Goal: Information Seeking & Learning: Find specific fact

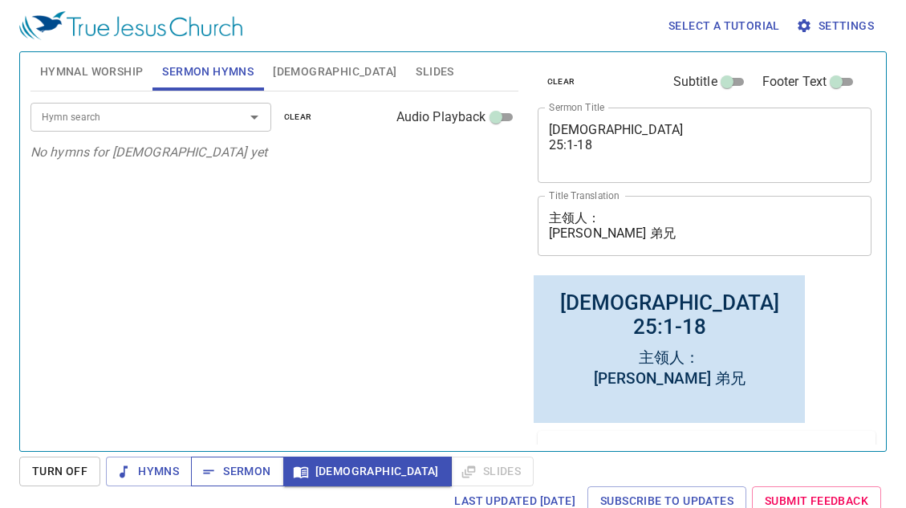
click at [0, 0] on span "Sermon" at bounding box center [0, 0] width 0 height 0
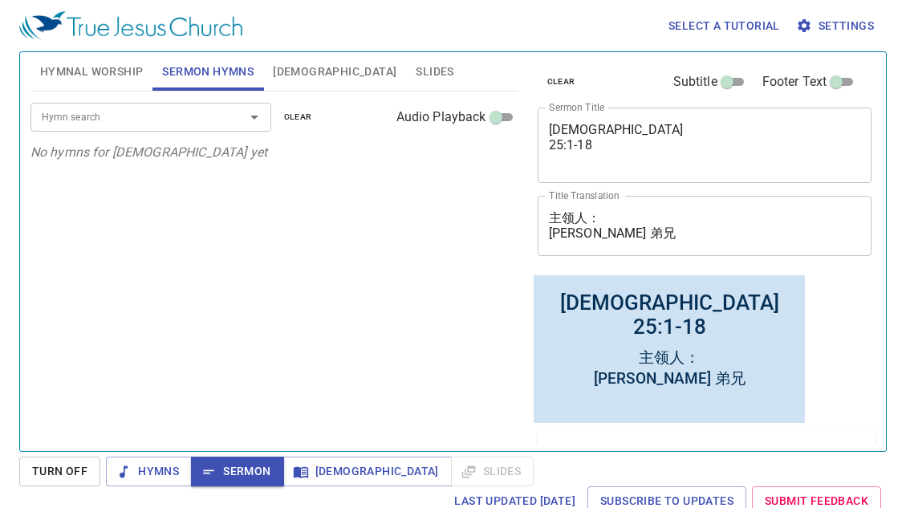
click at [219, 119] on div "Hymn search" at bounding box center [150, 117] width 241 height 28
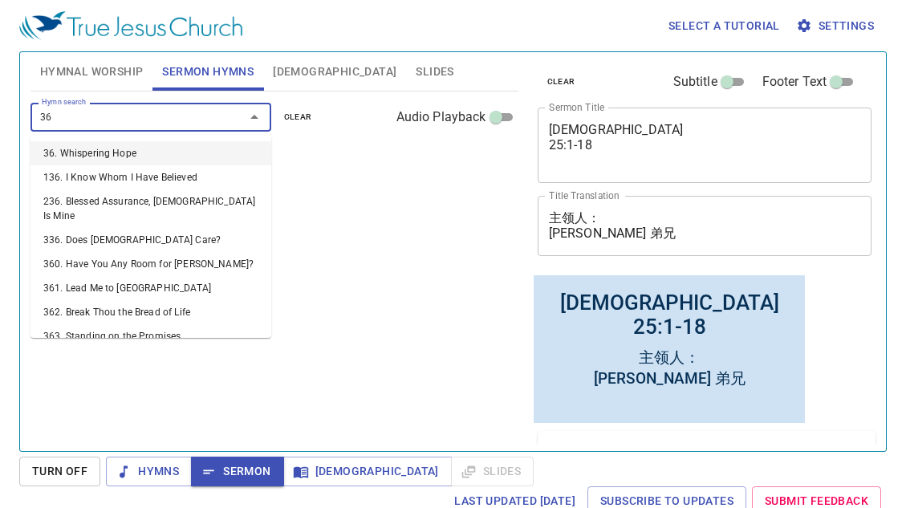
type input "363"
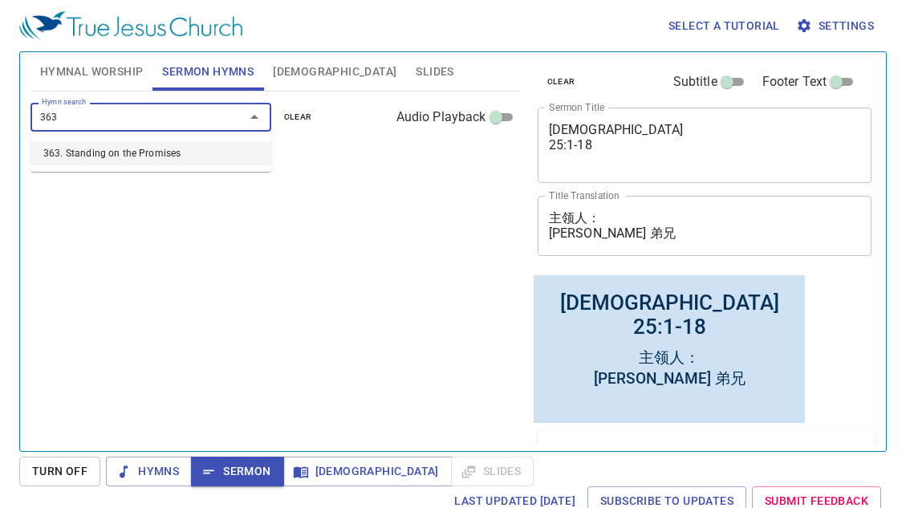
click at [201, 160] on li "363. Standing on the Promises" at bounding box center [150, 153] width 241 height 24
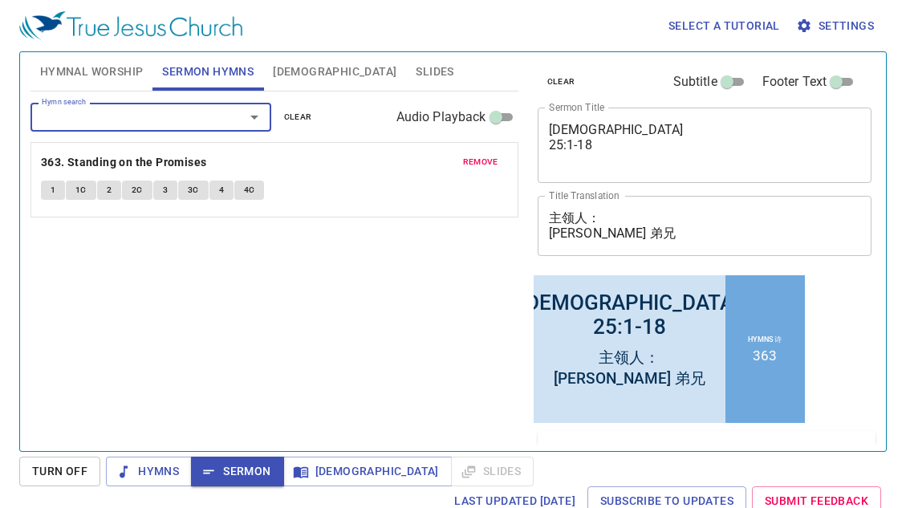
click at [0, 0] on span "Sermon" at bounding box center [0, 0] width 0 height 0
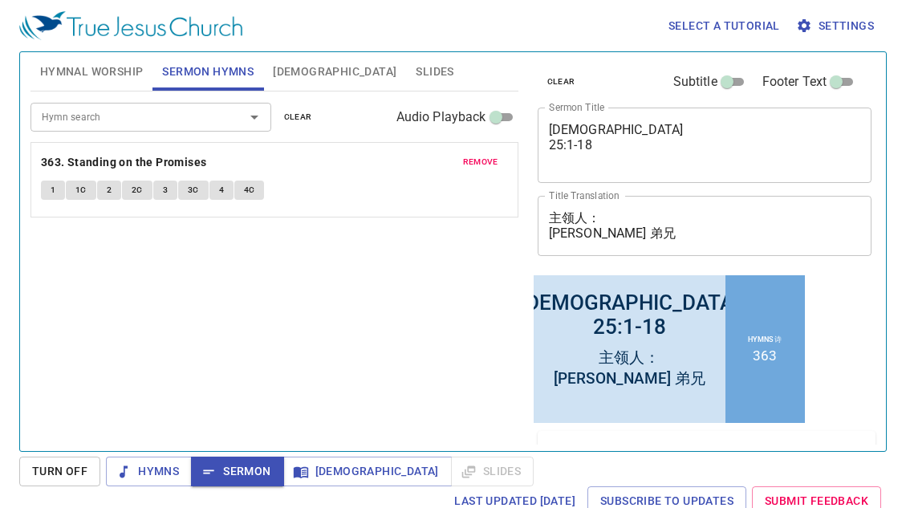
click at [0, 0] on span "Sermon" at bounding box center [0, 0] width 0 height 0
click at [51, 193] on span "1" at bounding box center [53, 190] width 5 height 14
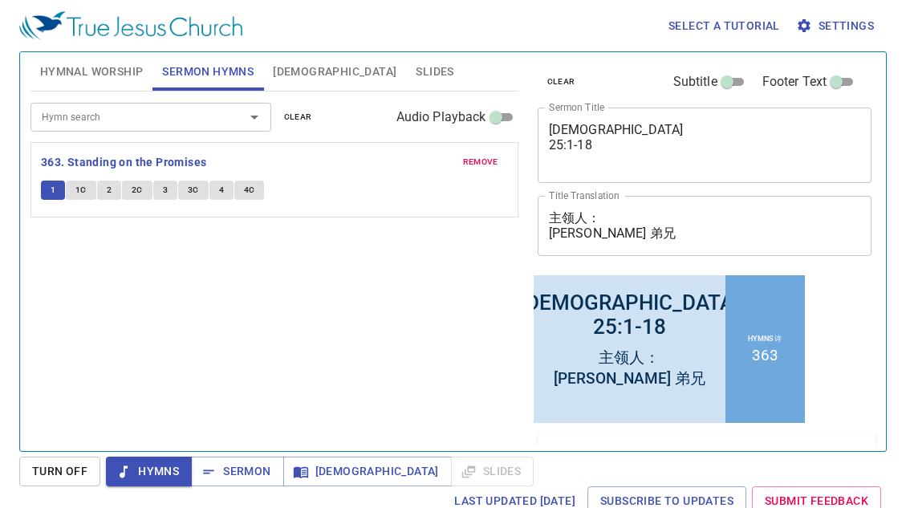
click at [83, 191] on span "1C" at bounding box center [80, 190] width 11 height 14
click at [112, 188] on button "2" at bounding box center [109, 190] width 24 height 19
click at [141, 188] on span "2C" at bounding box center [137, 190] width 11 height 14
click at [169, 195] on button "3" at bounding box center [165, 190] width 24 height 19
click at [193, 189] on span "3C" at bounding box center [193, 190] width 11 height 14
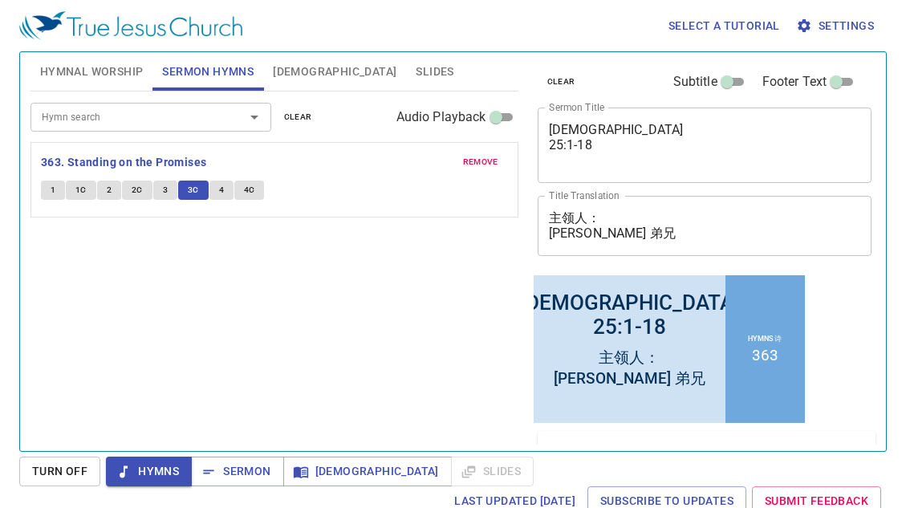
click at [225, 185] on button "4" at bounding box center [221, 190] width 24 height 19
click at [252, 188] on span "4C" at bounding box center [249, 190] width 11 height 14
click at [0, 0] on span "Sermon" at bounding box center [0, 0] width 0 height 0
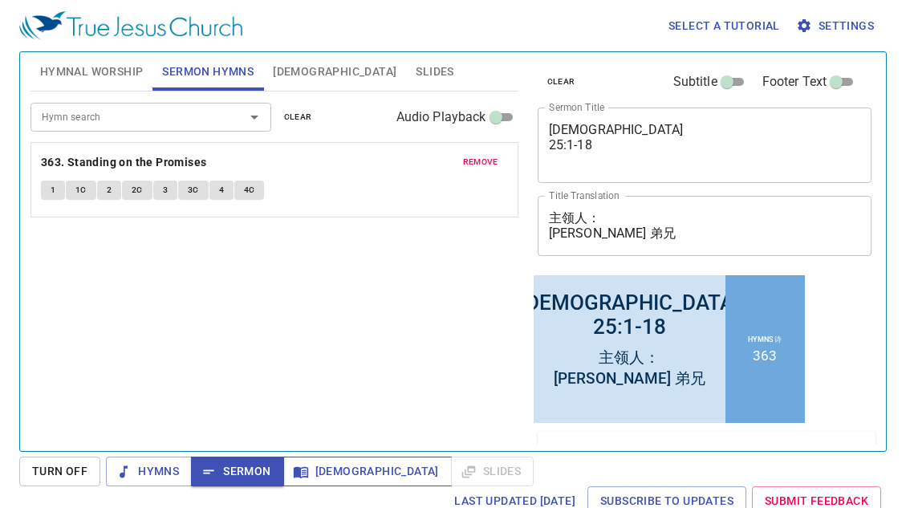
click at [317, 475] on span "[DEMOGRAPHIC_DATA]" at bounding box center [367, 471] width 143 height 20
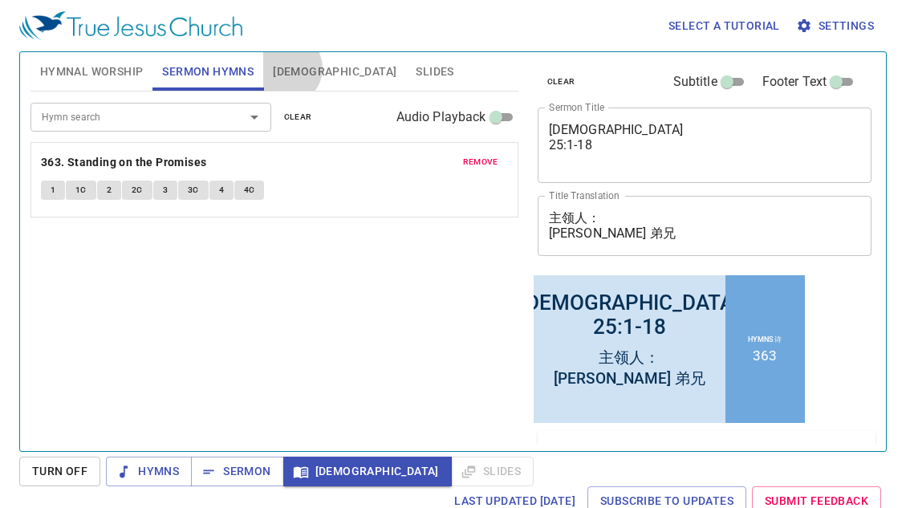
click at [286, 68] on span "[DEMOGRAPHIC_DATA]" at bounding box center [335, 72] width 124 height 20
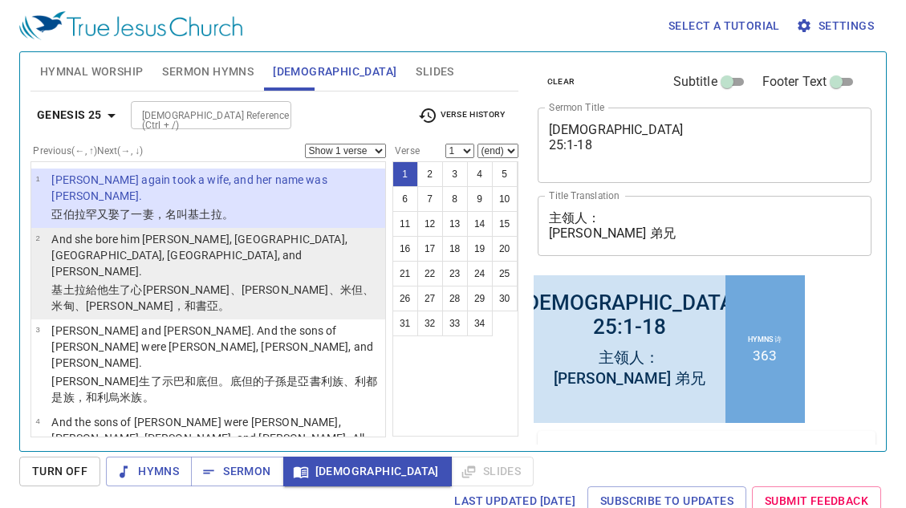
click at [194, 245] on p "And she bore him [PERSON_NAME], [GEOGRAPHIC_DATA], [GEOGRAPHIC_DATA], [GEOGRAPH…" at bounding box center [215, 255] width 329 height 48
select select "2"
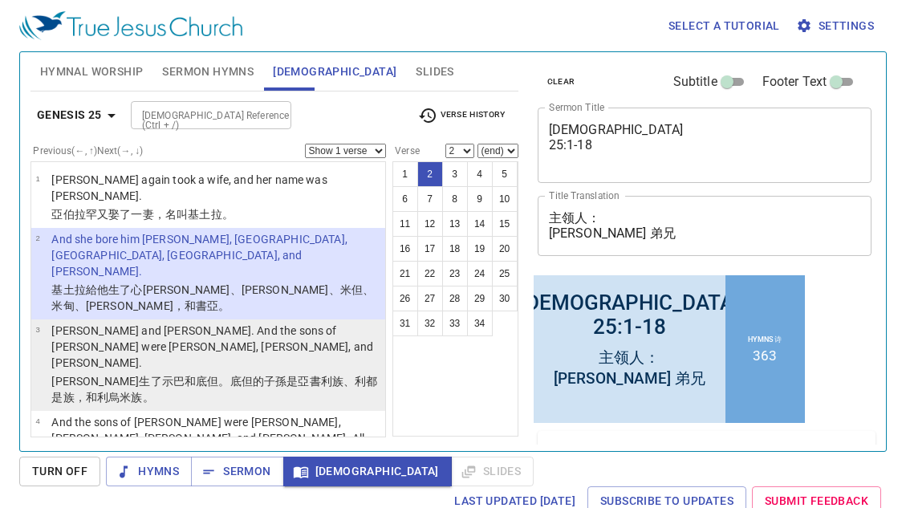
click at [291, 375] on wh805 "、利都是族 ，和利烏米族 。" at bounding box center [214, 389] width 326 height 29
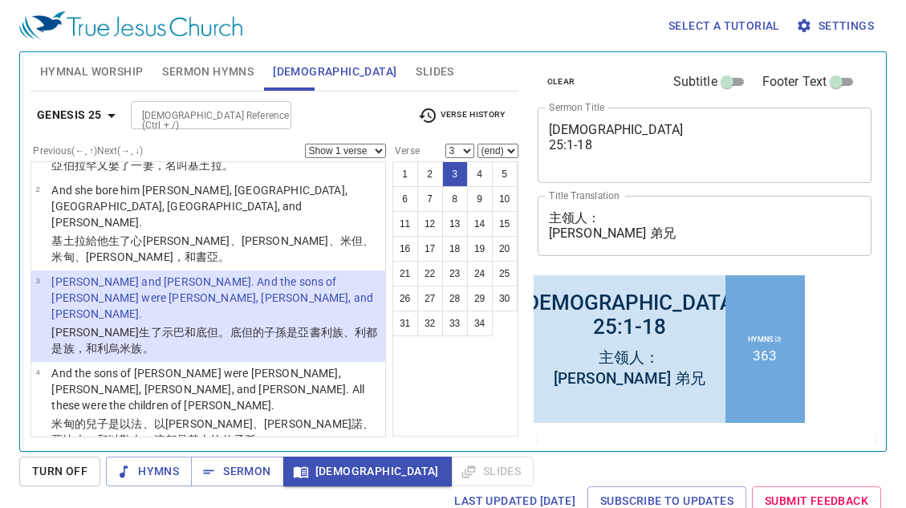
scroll to position [50, 0]
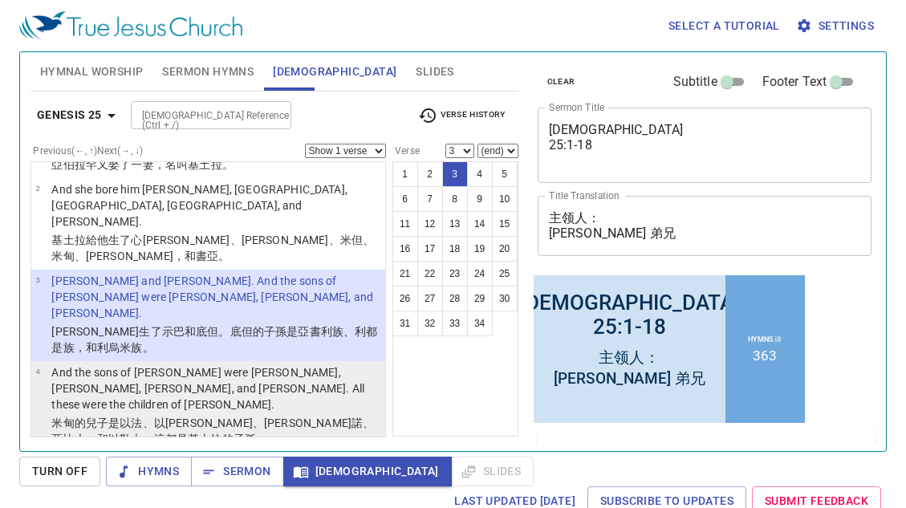
click at [270, 364] on p "And the sons of [PERSON_NAME] were [PERSON_NAME], [PERSON_NAME], [PERSON_NAME],…" at bounding box center [215, 388] width 329 height 48
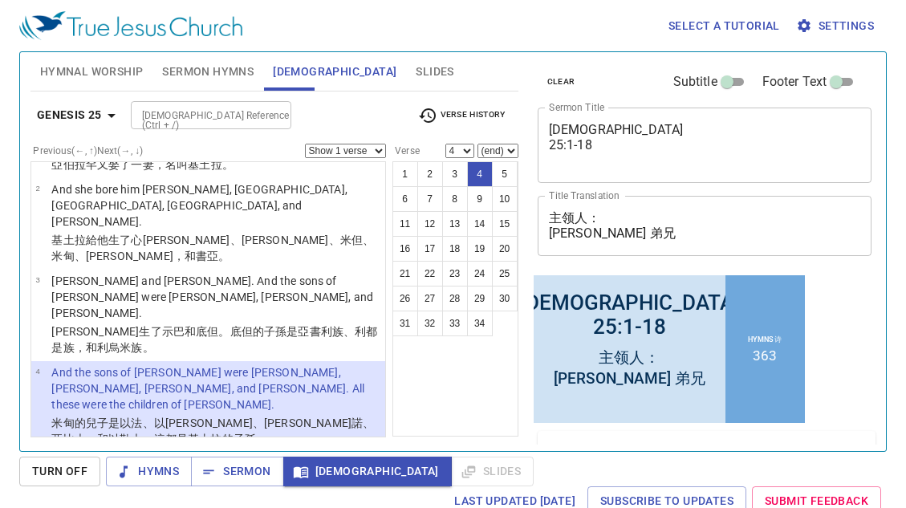
click at [218, 476] on wh5414 "了以撒 。" at bounding box center [184, 490] width 267 height 29
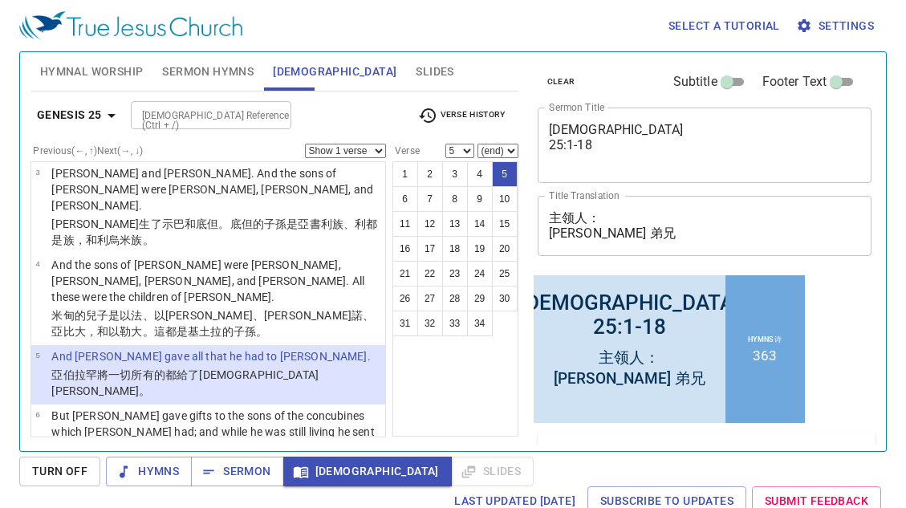
scroll to position [159, 0]
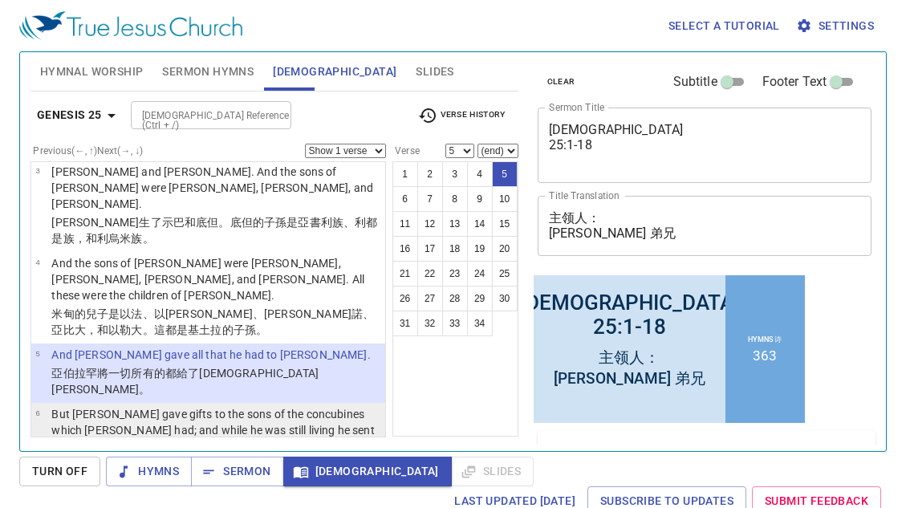
click at [276, 406] on p "But [PERSON_NAME] gave gifts to the sons of the concubines which [PERSON_NAME] …" at bounding box center [215, 438] width 329 height 64
select select "6"
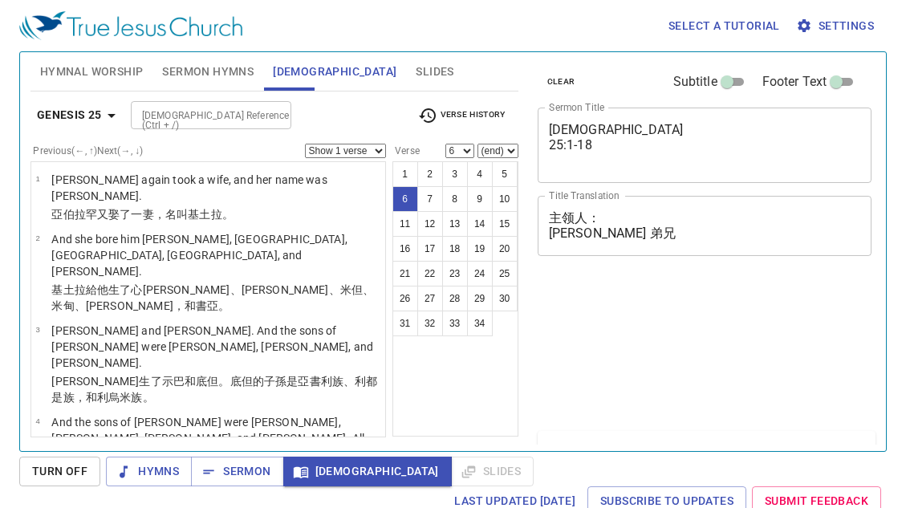
select select "6"
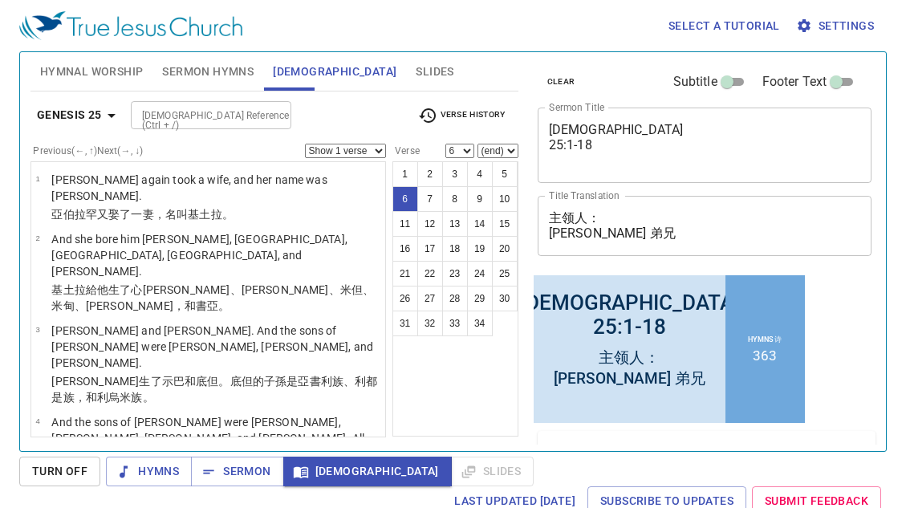
scroll to position [159, 0]
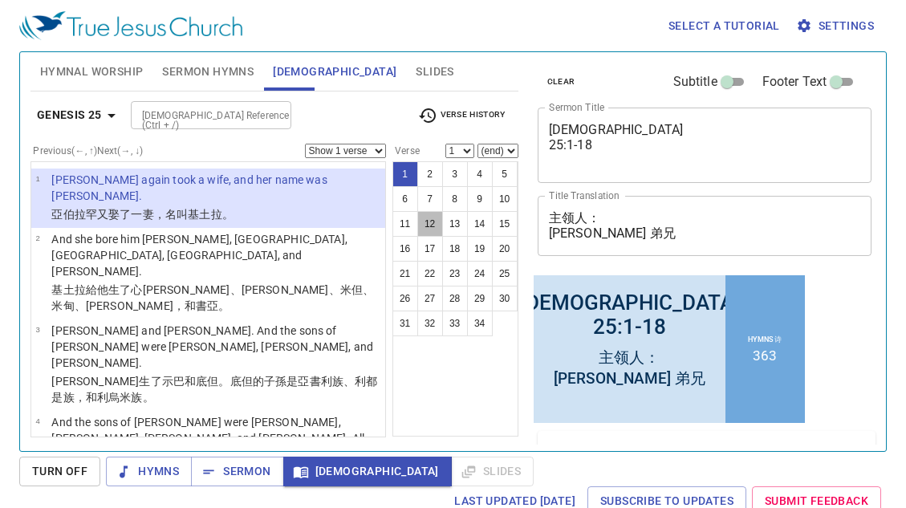
click at [432, 227] on button "12" at bounding box center [430, 224] width 26 height 26
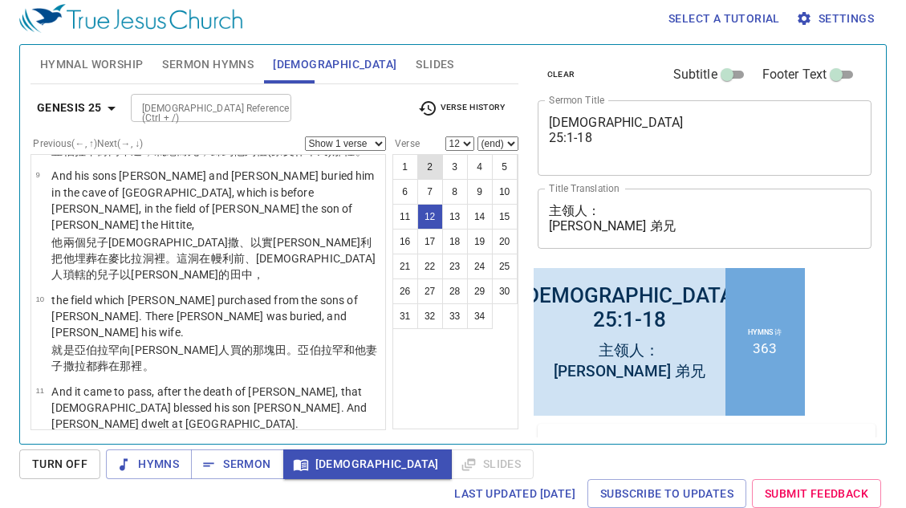
click at [431, 168] on button "2" at bounding box center [430, 167] width 26 height 26
select select "2"
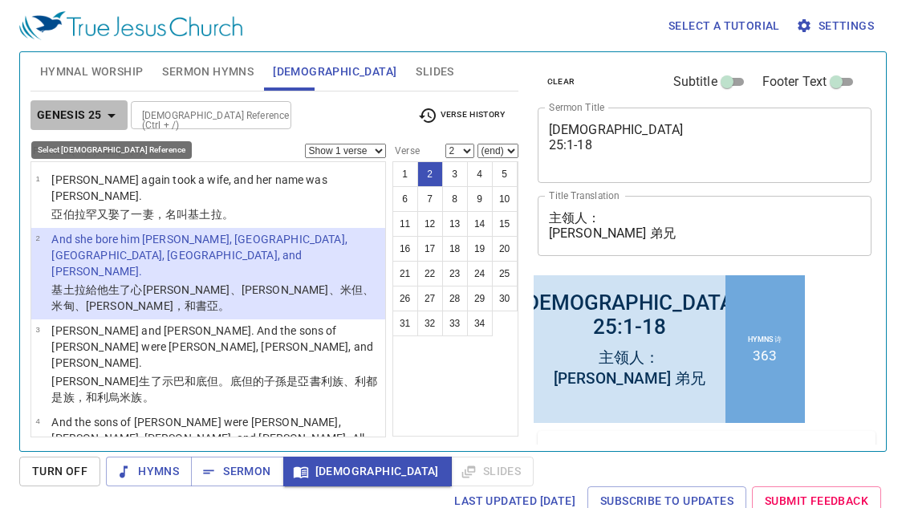
click at [107, 115] on icon "button" at bounding box center [111, 115] width 19 height 19
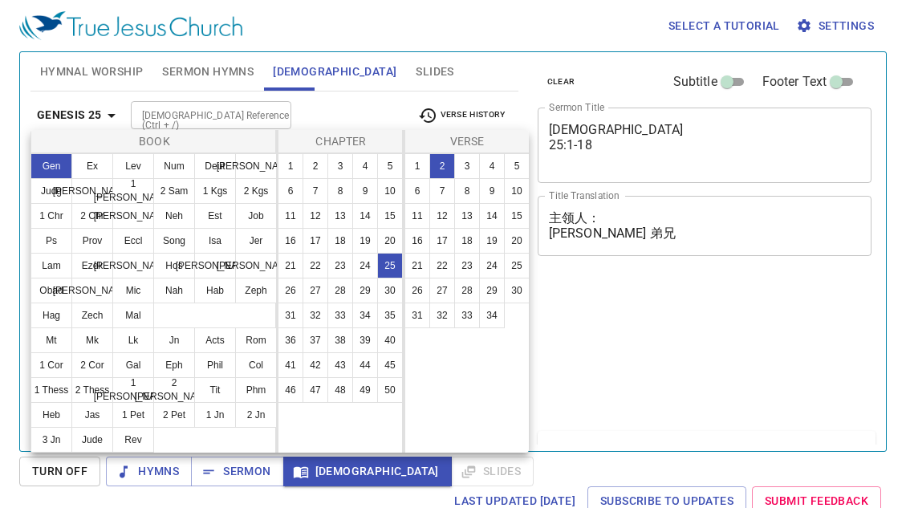
select select "2"
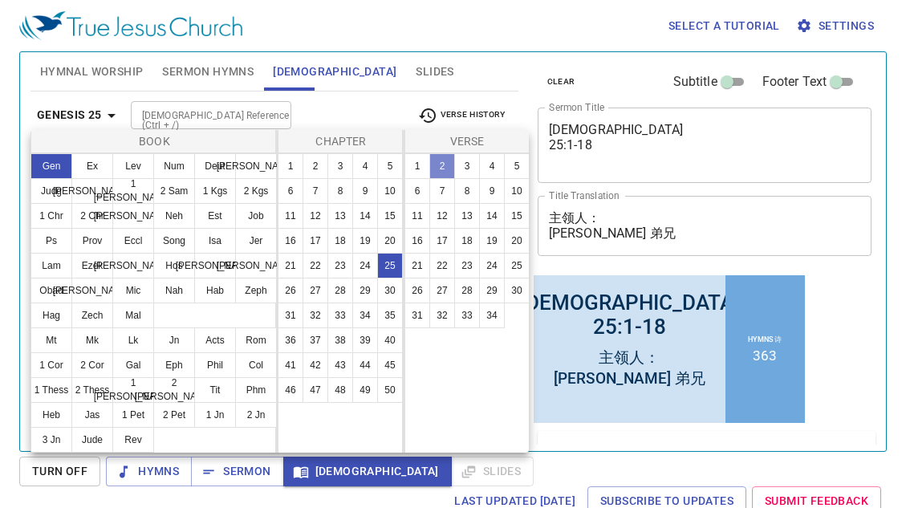
click at [0, 0] on button "2" at bounding box center [0, 0] width 0 height 0
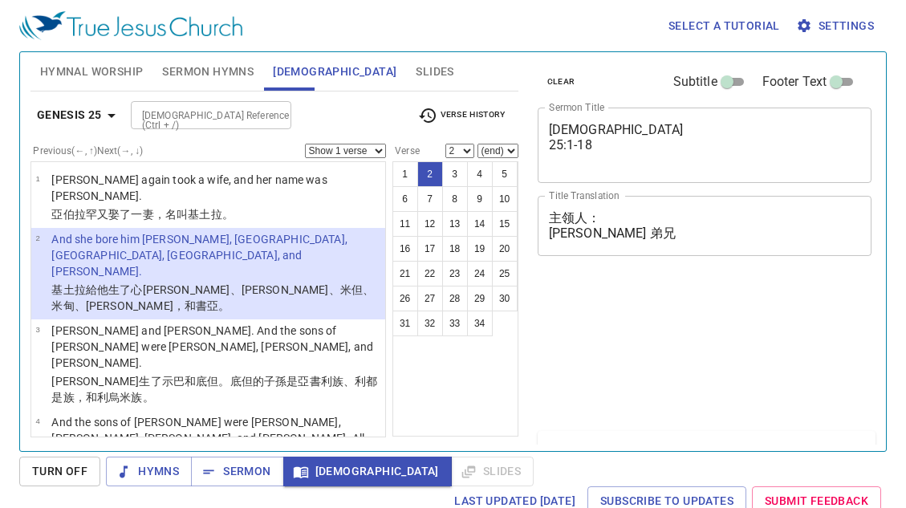
select select "2"
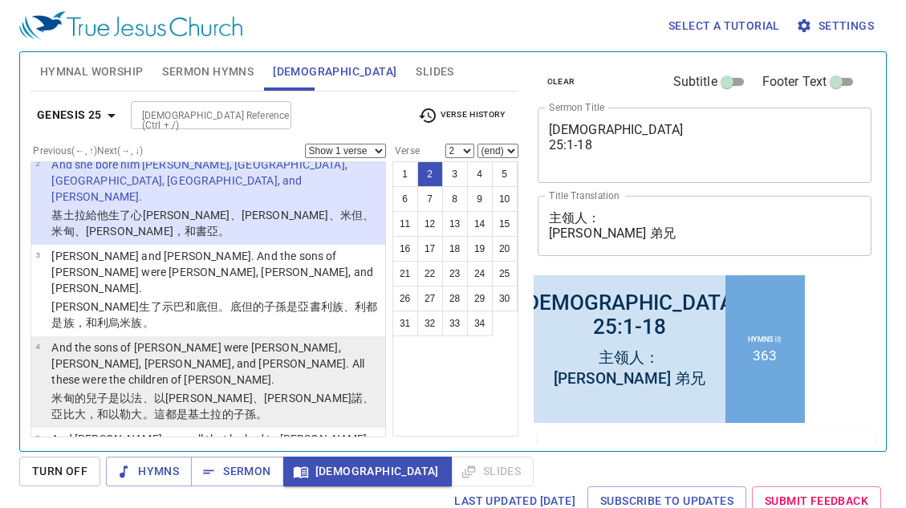
scroll to position [83, 0]
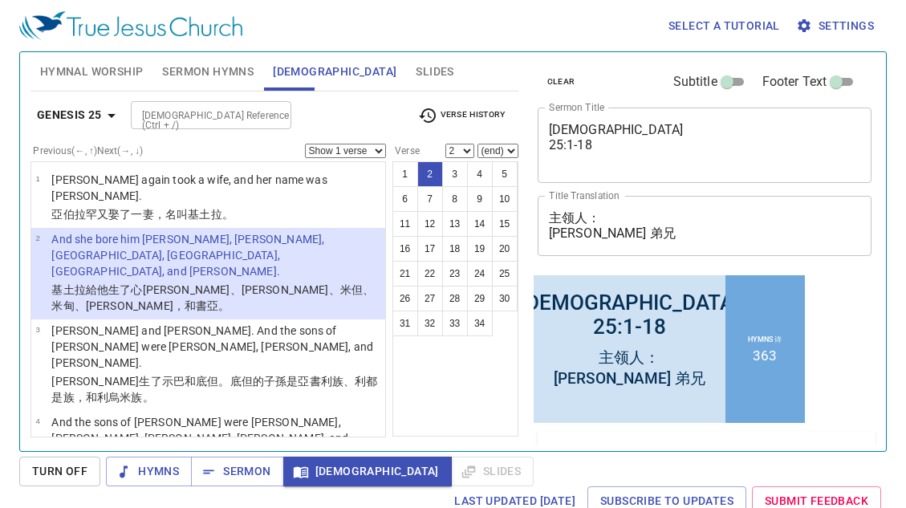
scroll to position [83, 0]
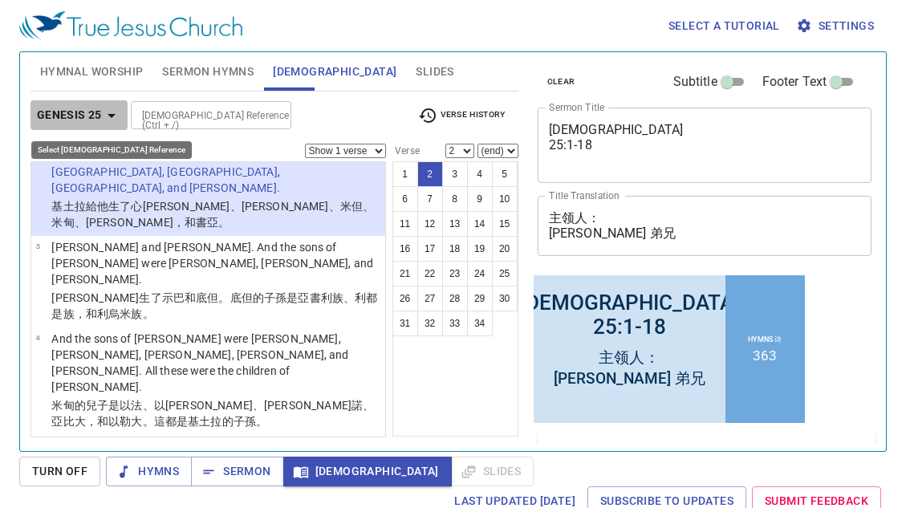
click at [112, 112] on icon "button" at bounding box center [111, 115] width 19 height 19
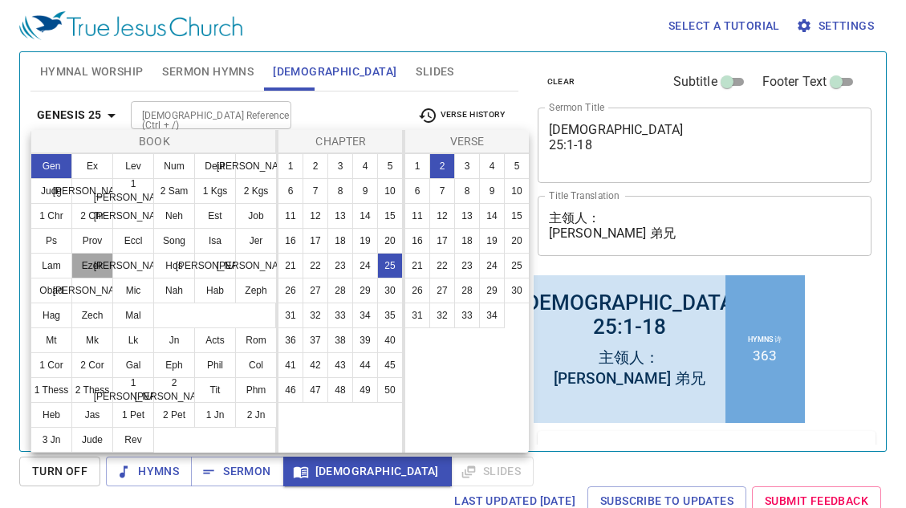
click at [103, 272] on button "Ezek" at bounding box center [92, 266] width 42 height 26
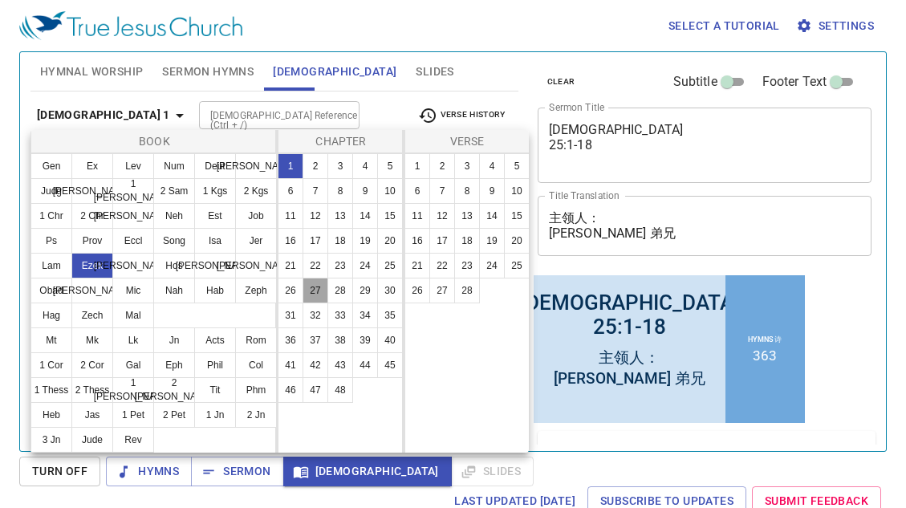
click at [314, 291] on button "27" at bounding box center [315, 291] width 26 height 26
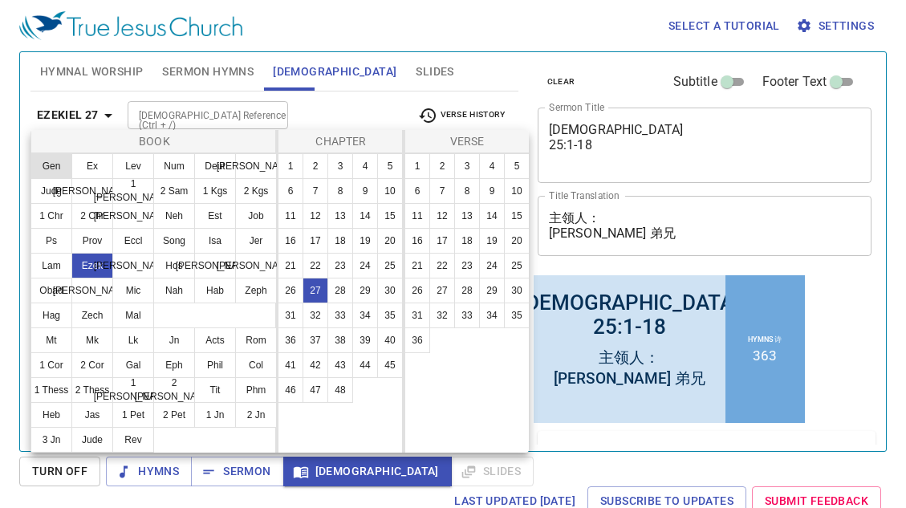
click at [0, 0] on button "Gen" at bounding box center [0, 0] width 0 height 0
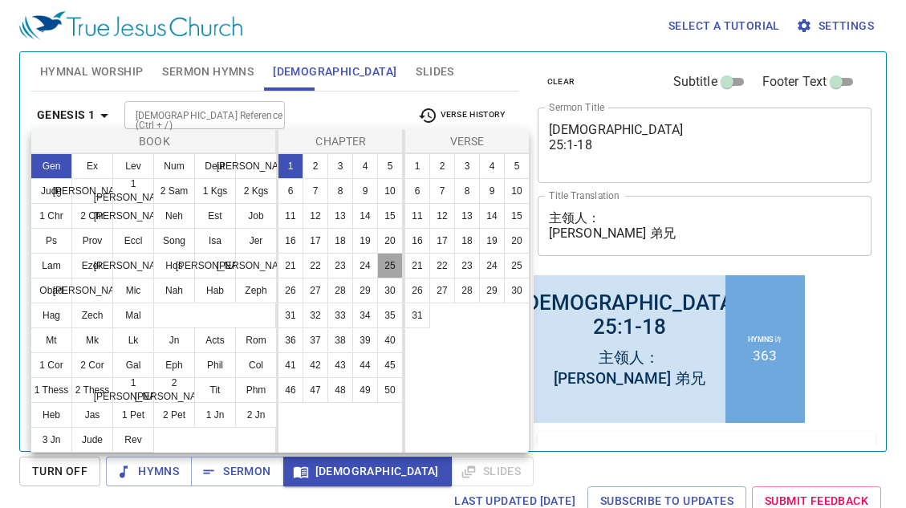
click at [397, 264] on button "25" at bounding box center [390, 266] width 26 height 26
click at [466, 168] on button "3" at bounding box center [467, 166] width 26 height 26
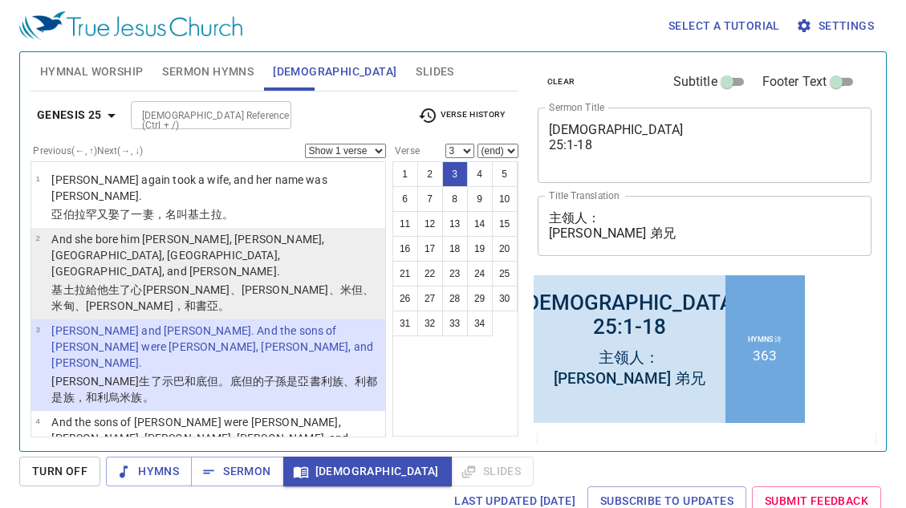
click at [230, 299] on wh3435 "，和書亞 。" at bounding box center [201, 305] width 57 height 13
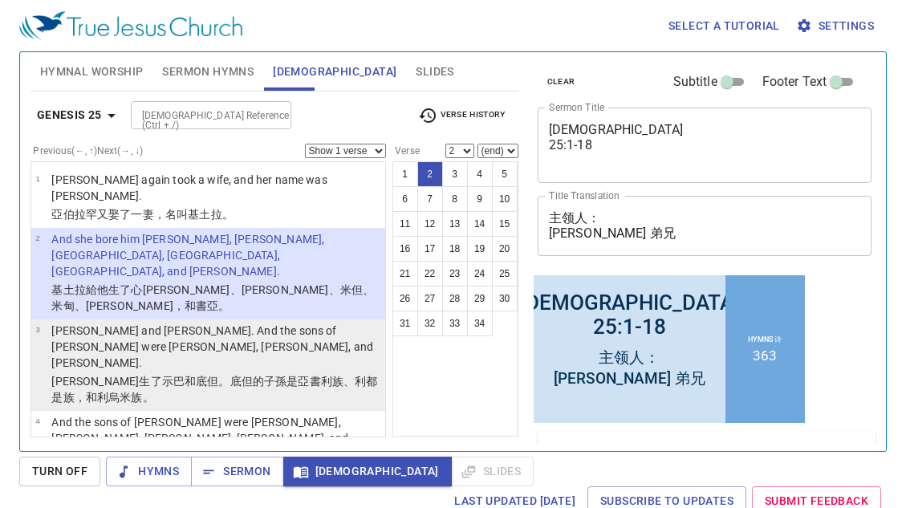
click at [154, 391] on wh3912 "，和利烏米族 。" at bounding box center [114, 397] width 79 height 13
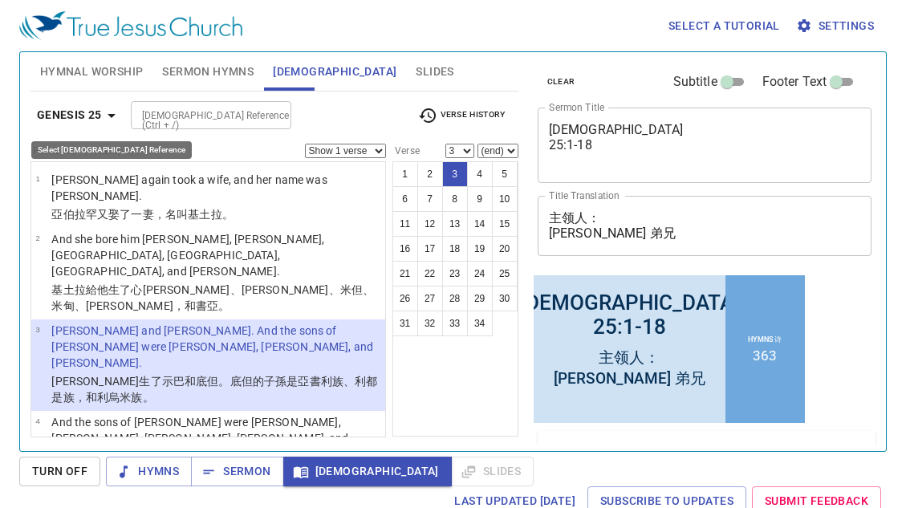
click at [110, 116] on icon "button" at bounding box center [112, 116] width 8 height 4
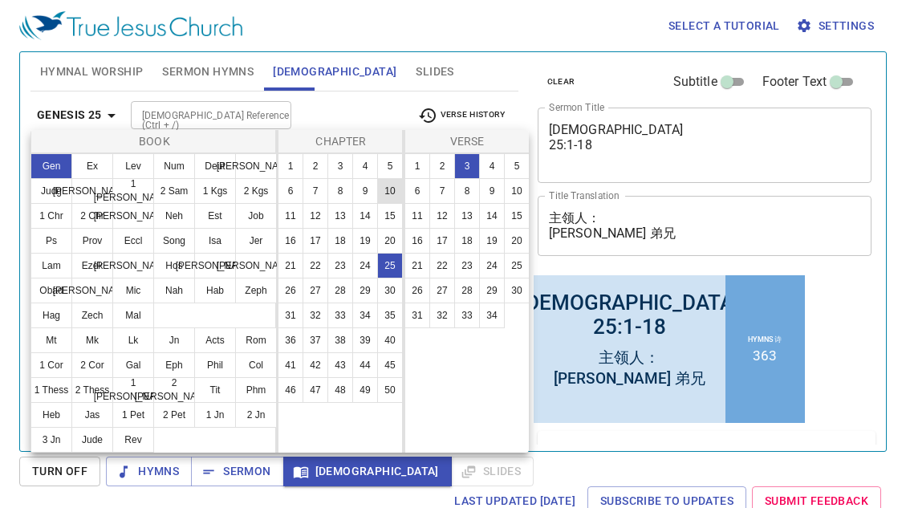
click at [387, 192] on button "10" at bounding box center [390, 191] width 26 height 26
click at [0, 0] on button "7" at bounding box center [0, 0] width 0 height 0
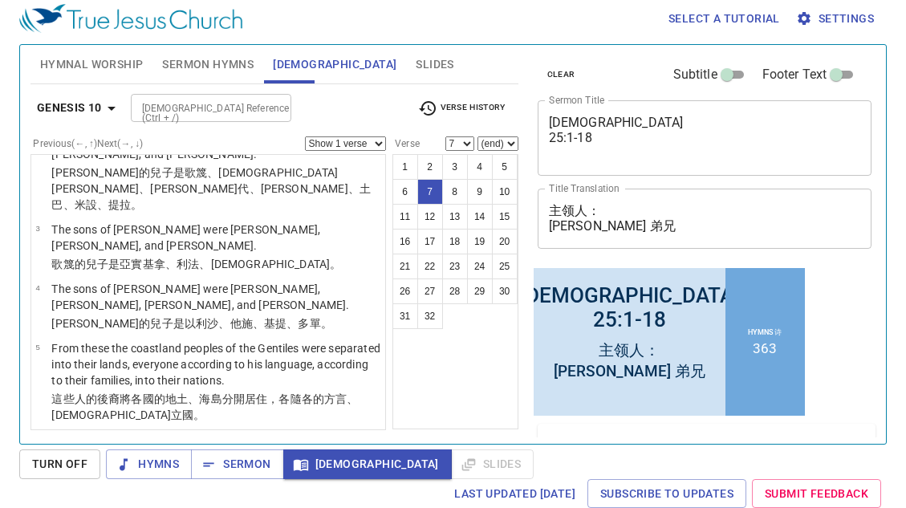
scroll to position [128, 0]
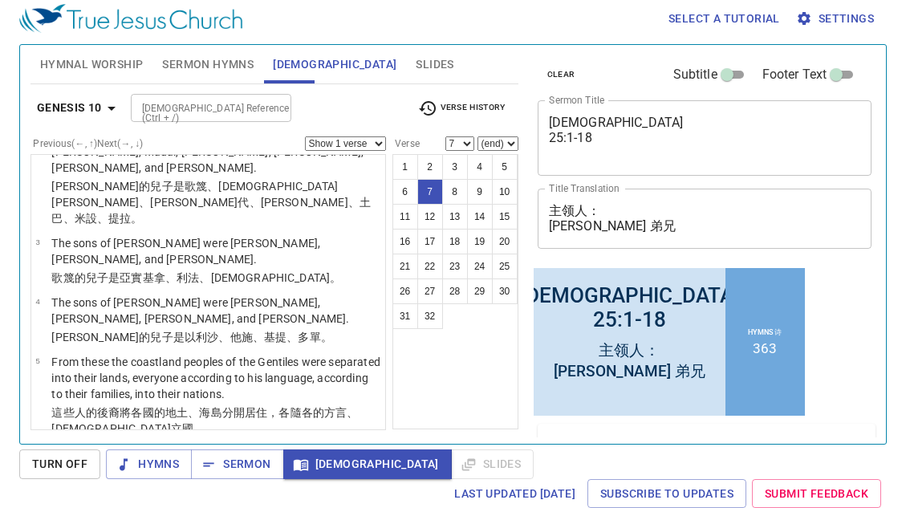
click at [464, 106] on span "Verse History" at bounding box center [461, 108] width 87 height 19
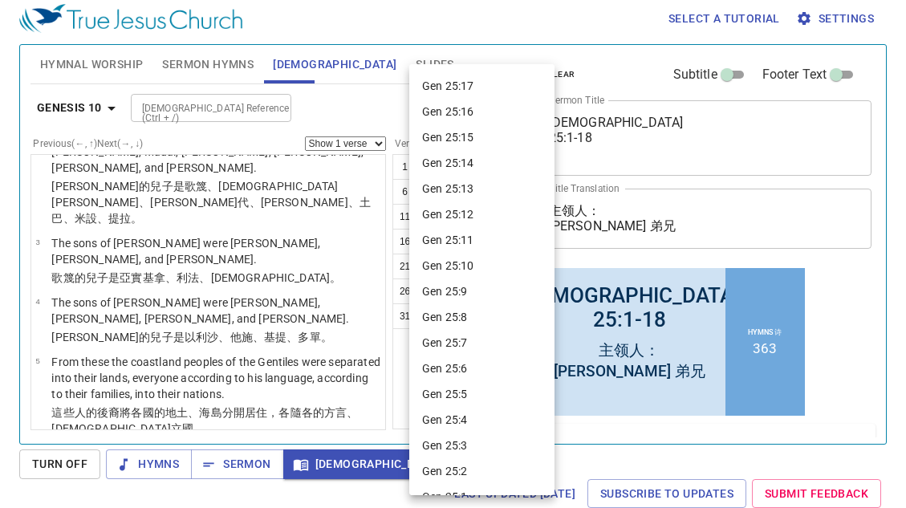
scroll to position [76, 0]
click at [459, 213] on li "Gen 25:12" at bounding box center [481, 213] width 145 height 26
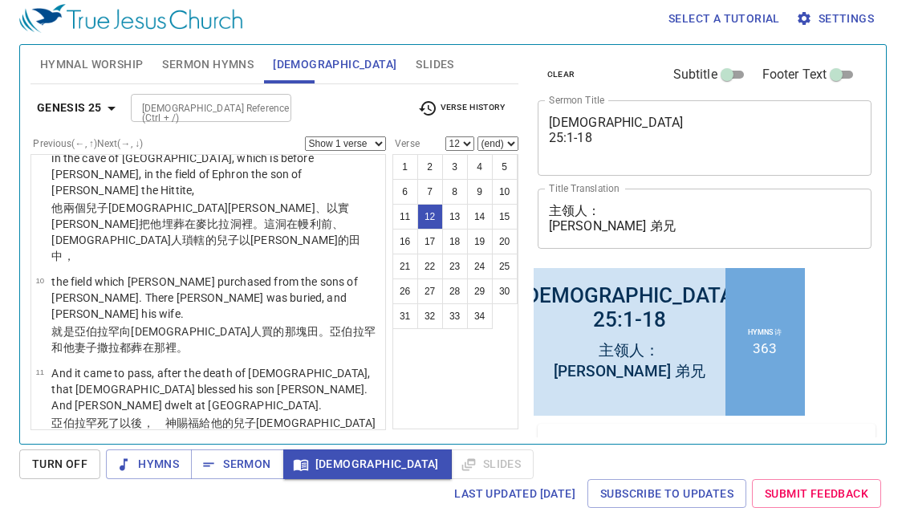
scroll to position [701, 0]
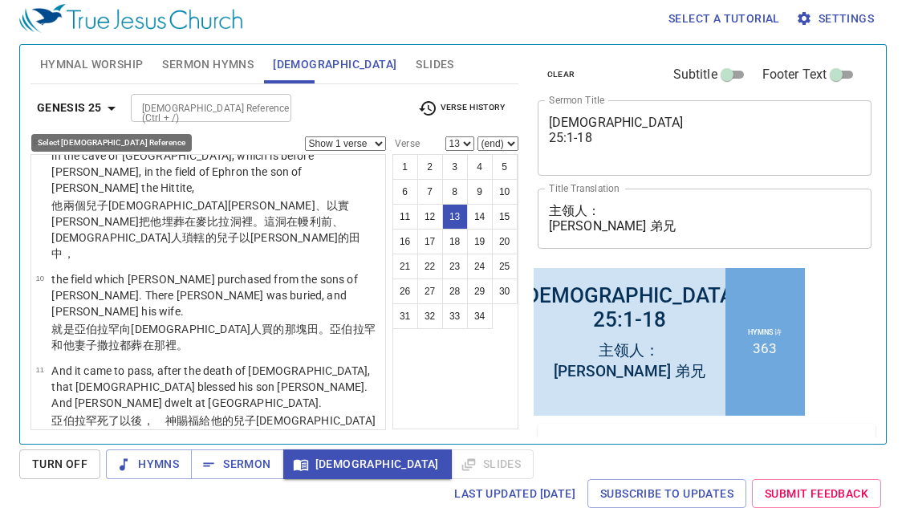
click at [114, 106] on icon "button" at bounding box center [111, 108] width 19 height 19
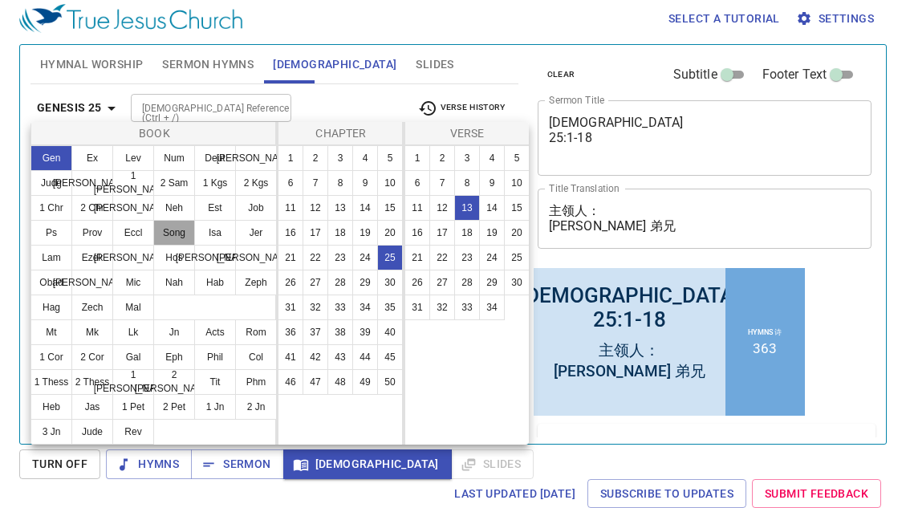
click at [176, 238] on button "Song" at bounding box center [174, 233] width 42 height 26
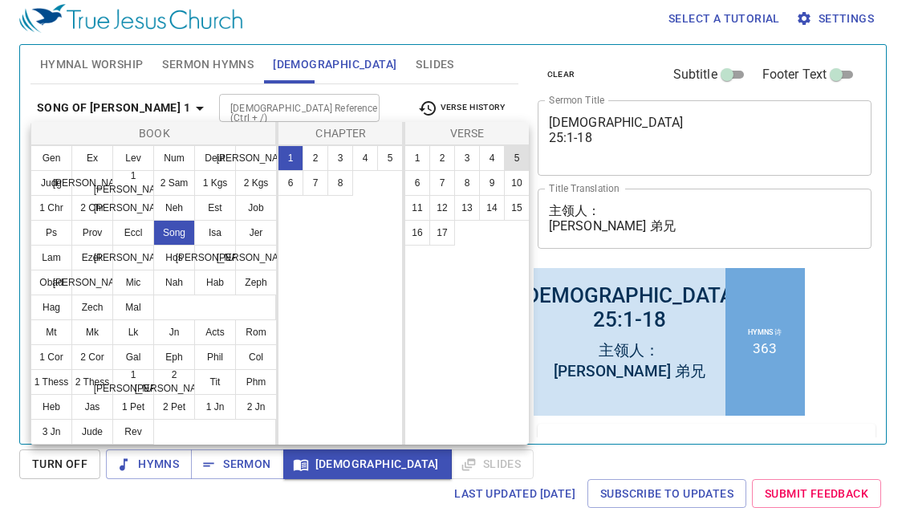
click at [515, 162] on button "5" at bounding box center [517, 158] width 26 height 26
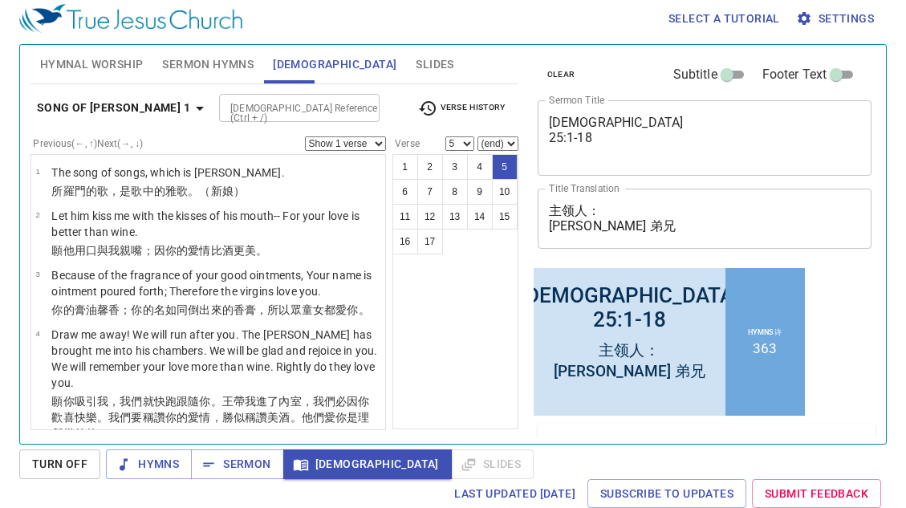
scroll to position [176, 0]
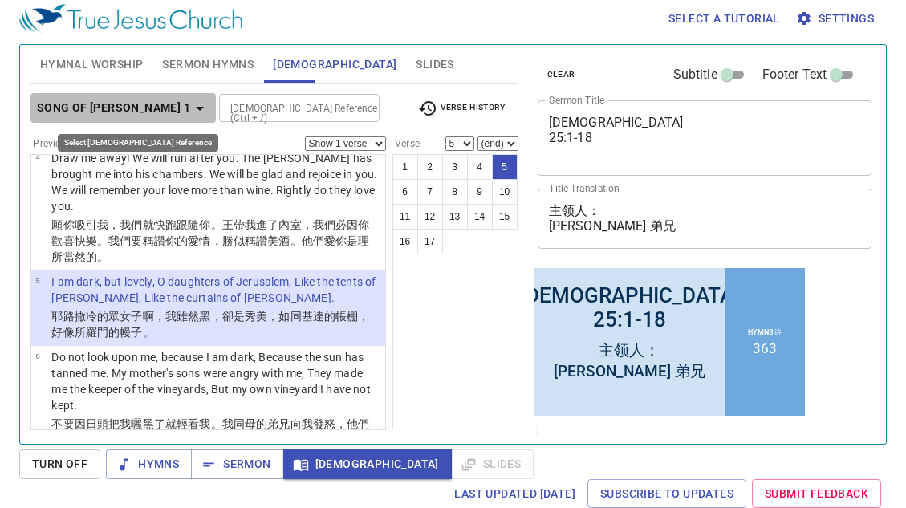
click at [190, 104] on icon "button" at bounding box center [199, 108] width 19 height 19
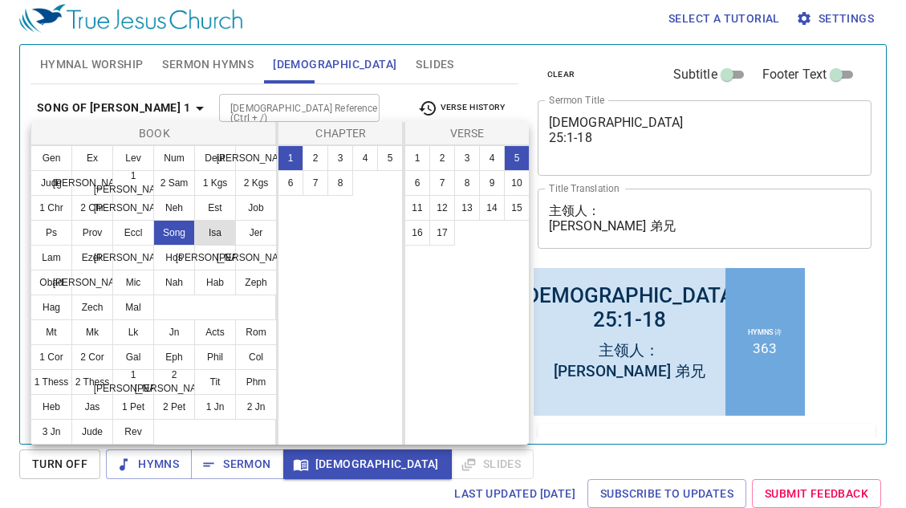
click at [214, 237] on button "Isa" at bounding box center [215, 233] width 42 height 26
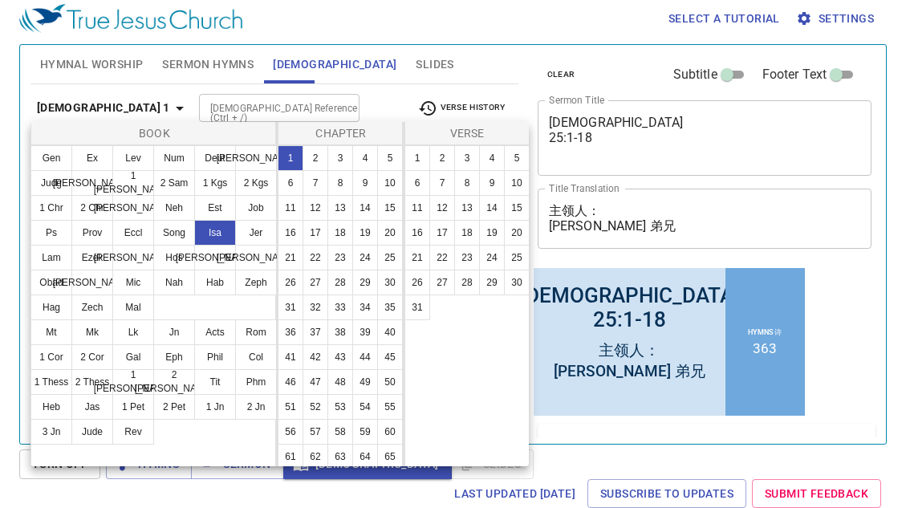
scroll to position [0, 0]
click at [0, 0] on button "21" at bounding box center [0, 0] width 0 height 0
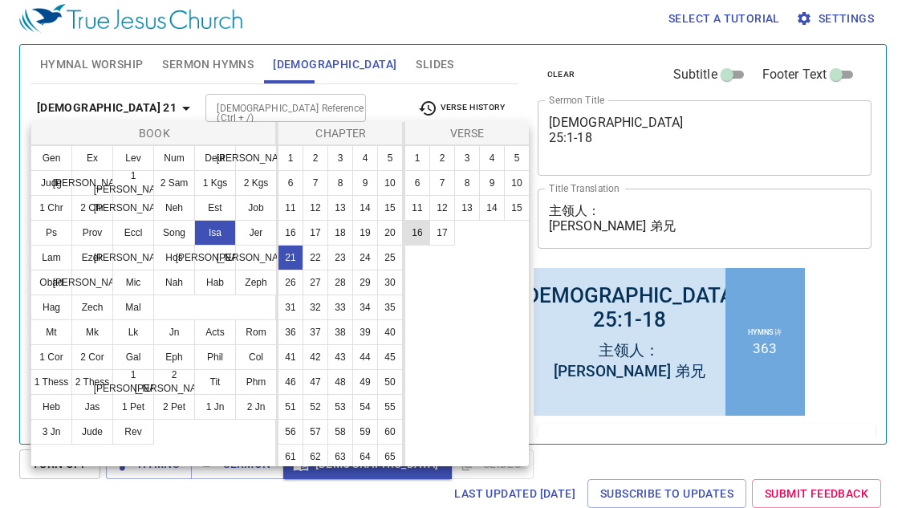
click at [415, 234] on button "16" at bounding box center [417, 233] width 26 height 26
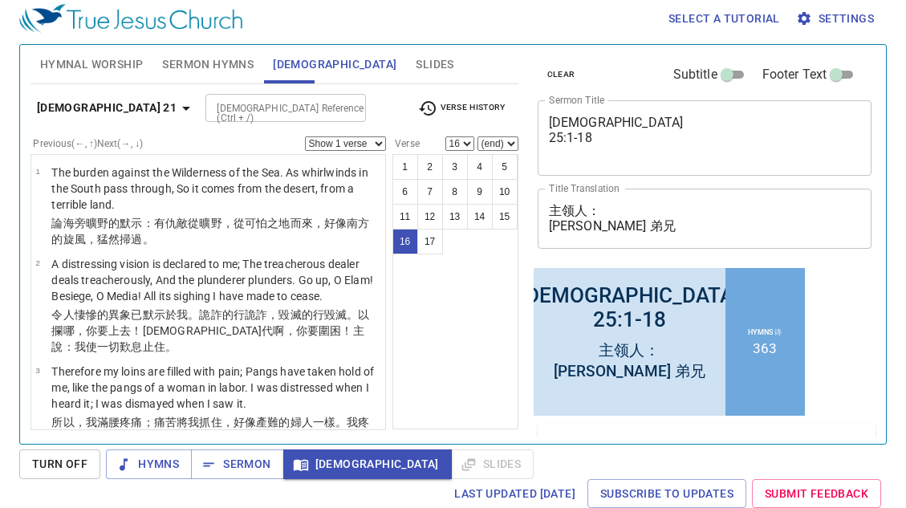
scroll to position [1085, 0]
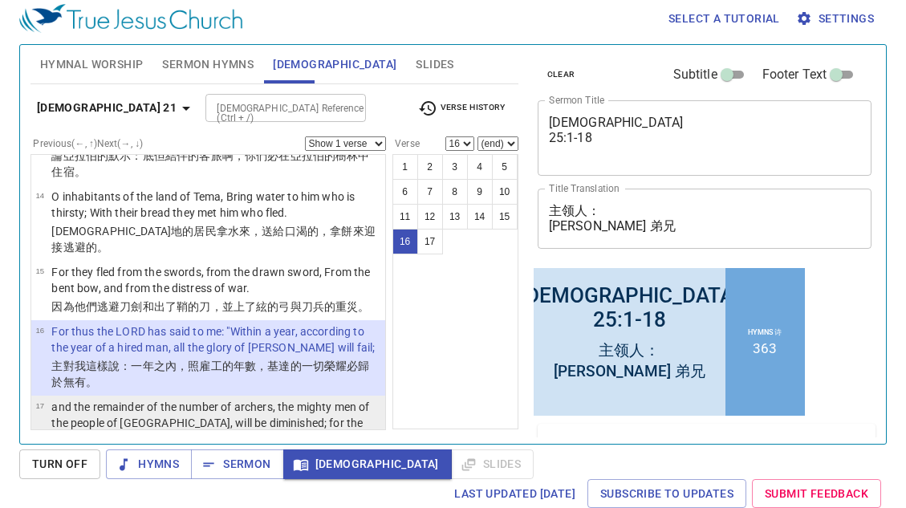
click at [254, 399] on p "and the remainder of the number of archers, the mighty men of the people of Ked…" at bounding box center [215, 423] width 329 height 48
select select "17"
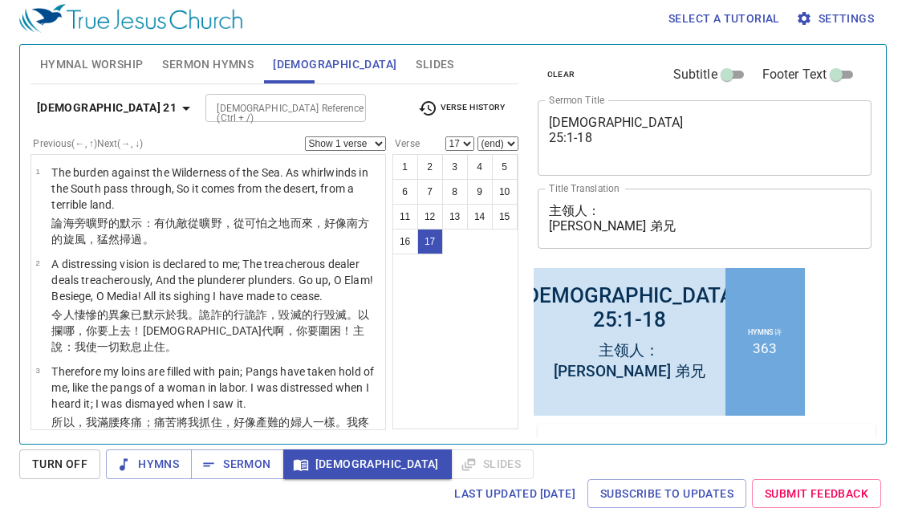
scroll to position [95, 0]
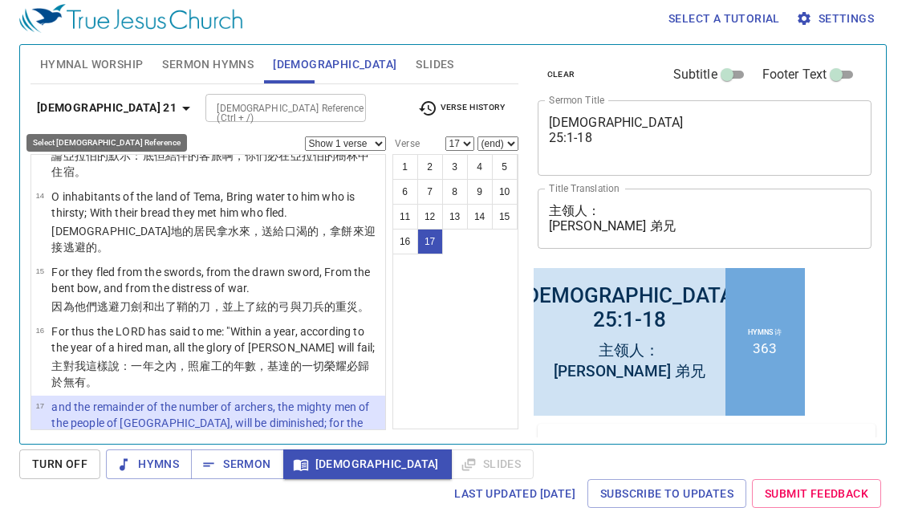
click at [182, 108] on icon "button" at bounding box center [186, 109] width 8 height 4
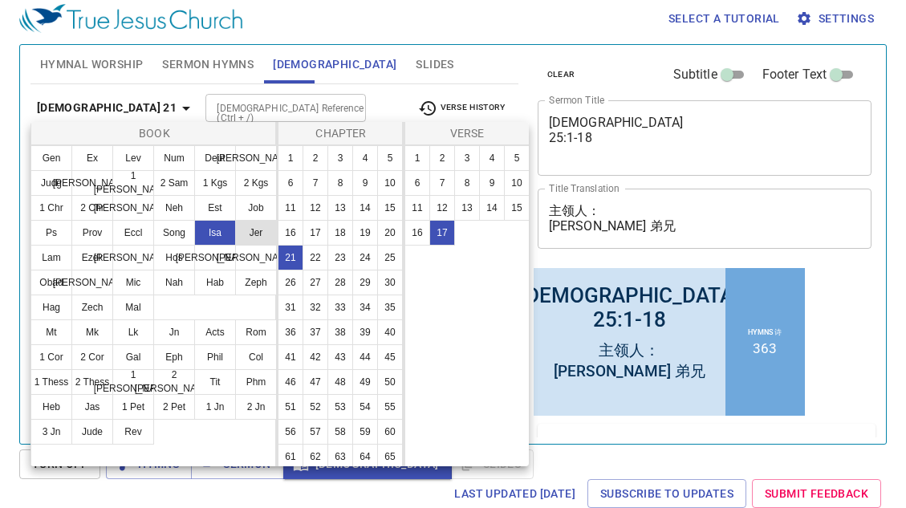
click at [0, 0] on button "Jer" at bounding box center [0, 0] width 0 height 0
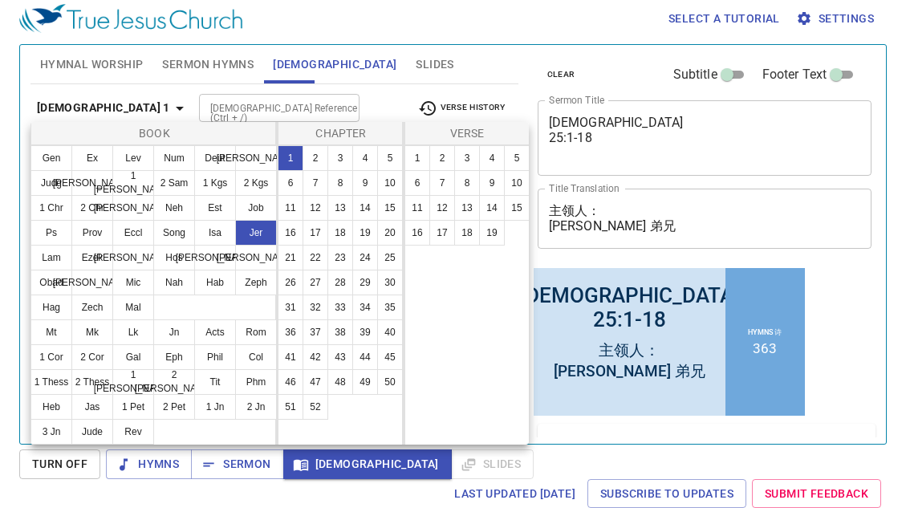
scroll to position [0, 0]
click at [0, 0] on button "2" at bounding box center [0, 0] width 0 height 0
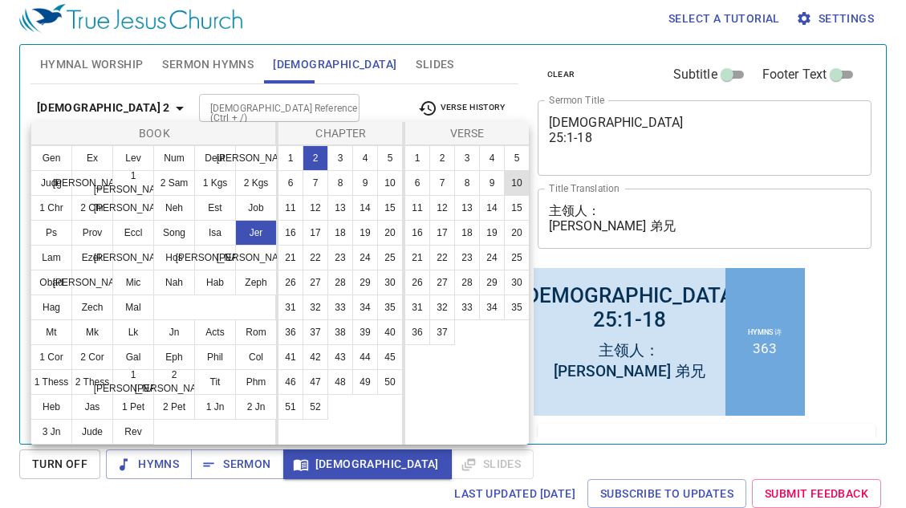
click at [515, 179] on button "10" at bounding box center [517, 183] width 26 height 26
select select "10"
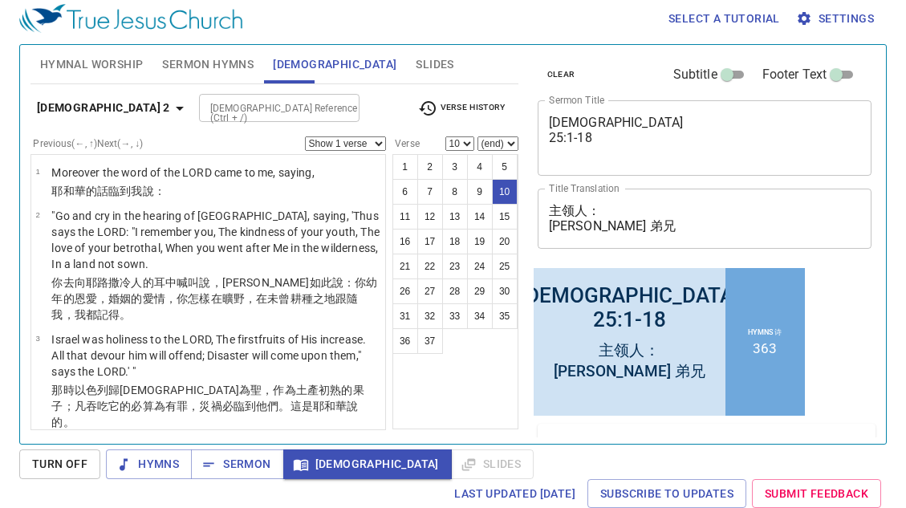
scroll to position [714, 0]
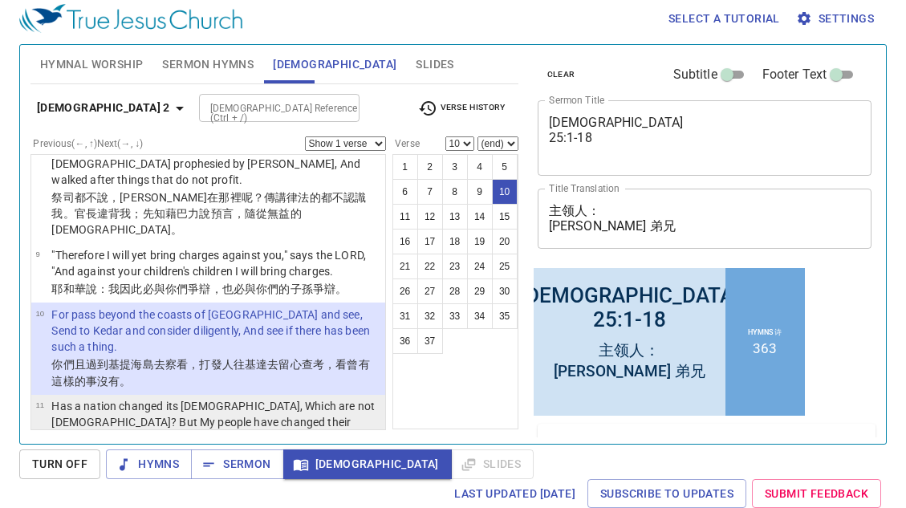
select select "11"
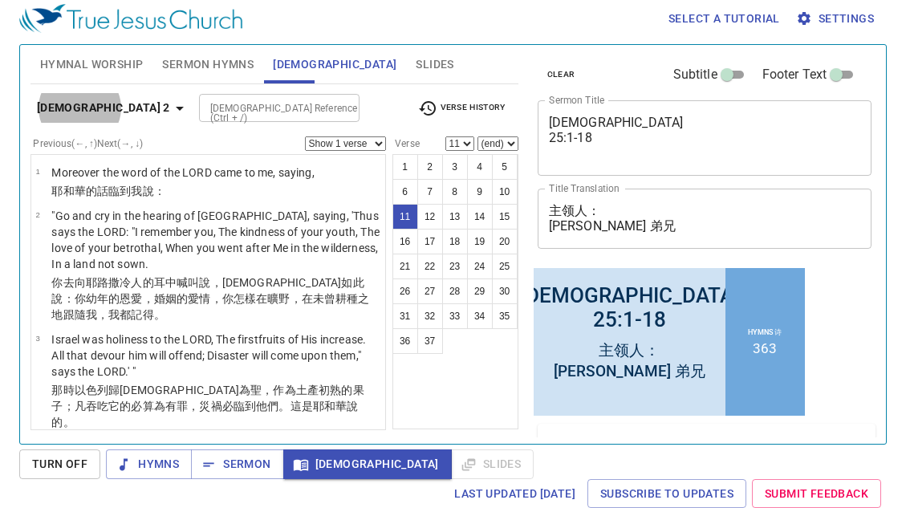
scroll to position [95, 0]
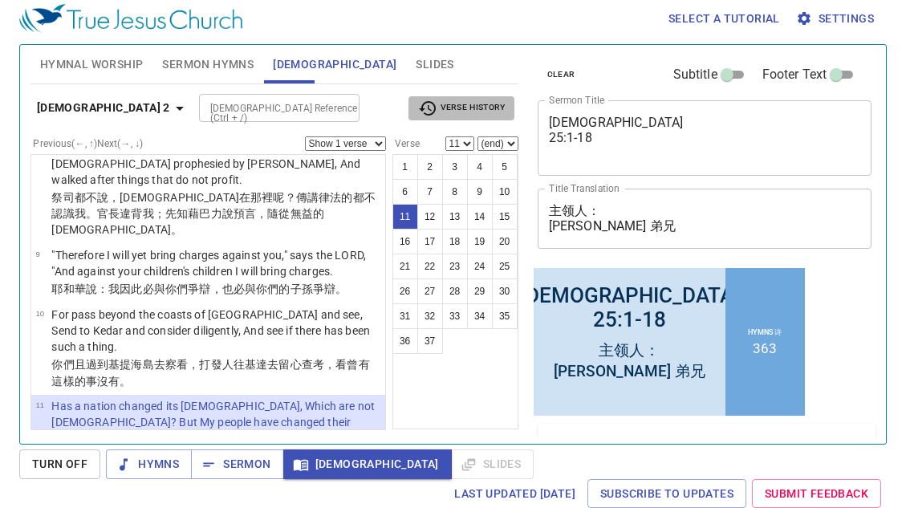
click at [468, 107] on span "Verse History" at bounding box center [461, 108] width 87 height 19
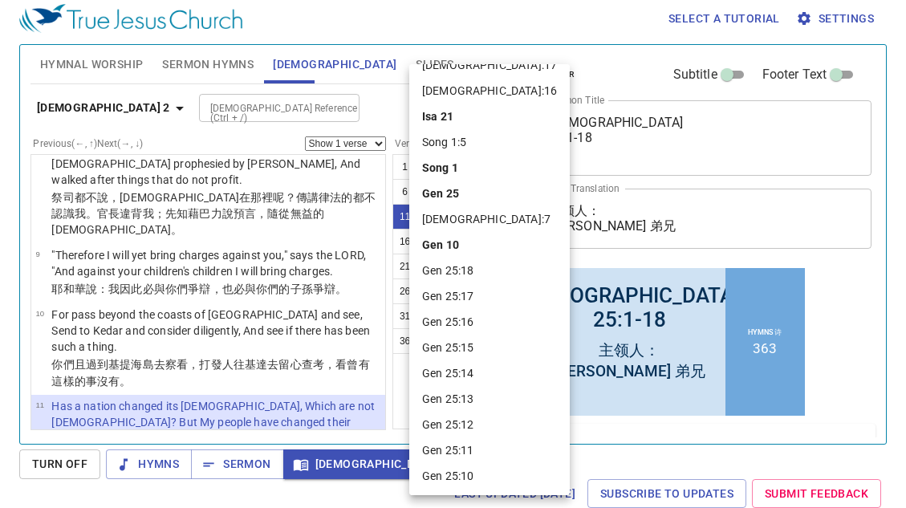
click at [464, 399] on li "Gen 25:13" at bounding box center [489, 399] width 160 height 26
select select "13"
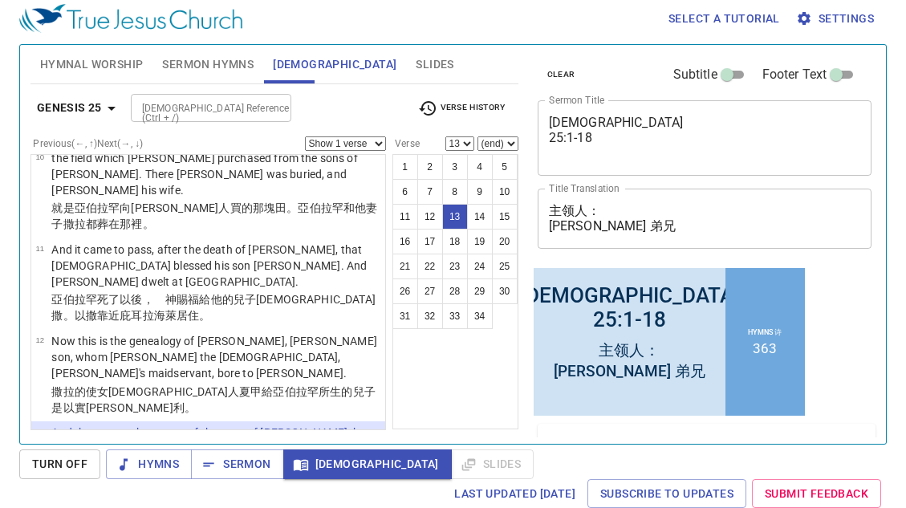
scroll to position [792, 0]
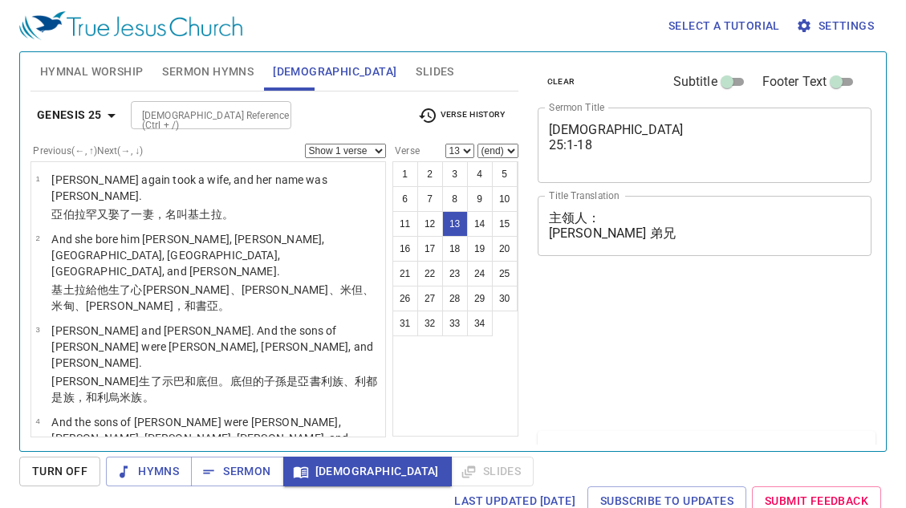
select select "13"
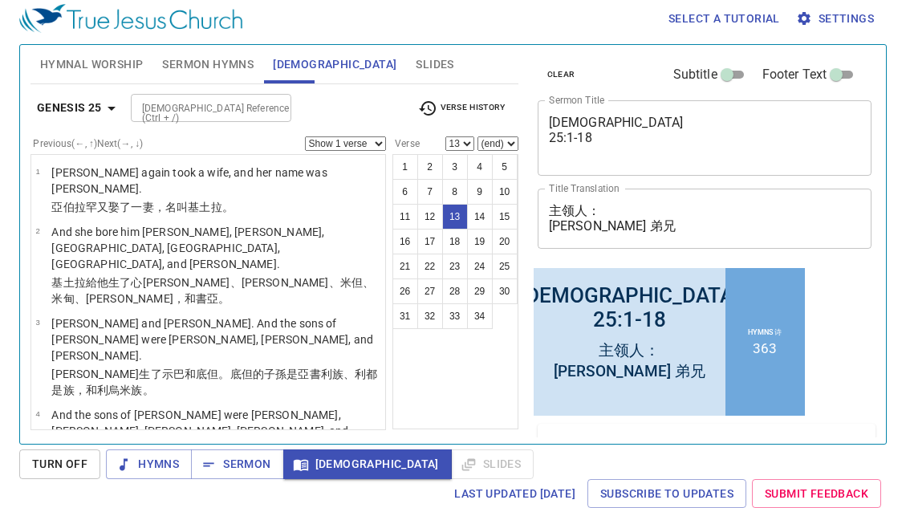
scroll to position [95, 0]
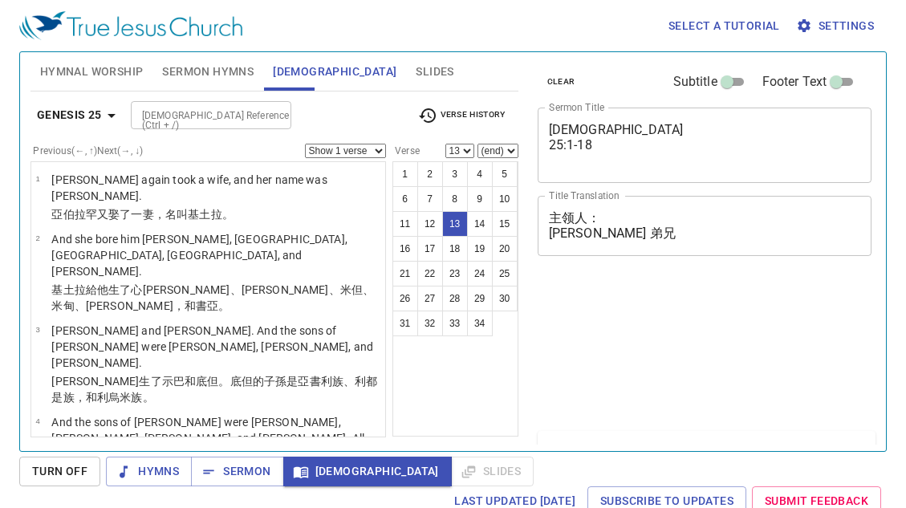
select select "13"
select select "6"
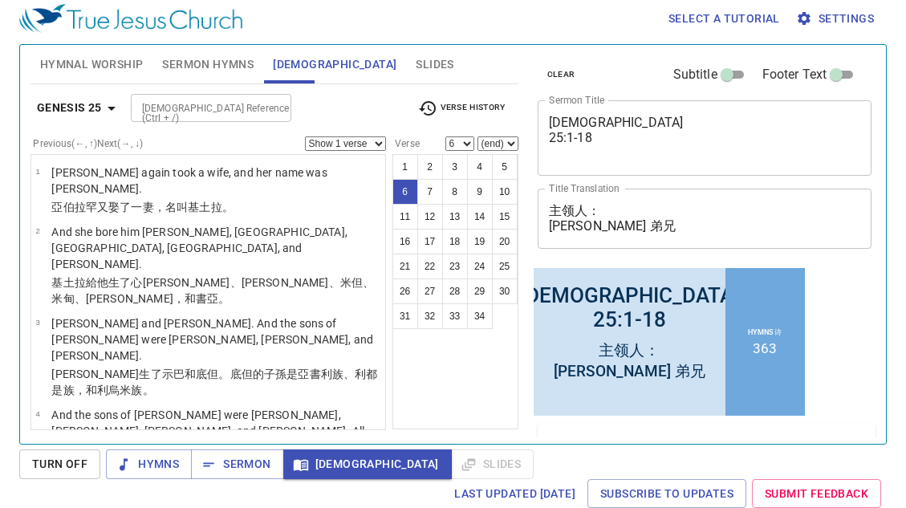
scroll to position [95, 0]
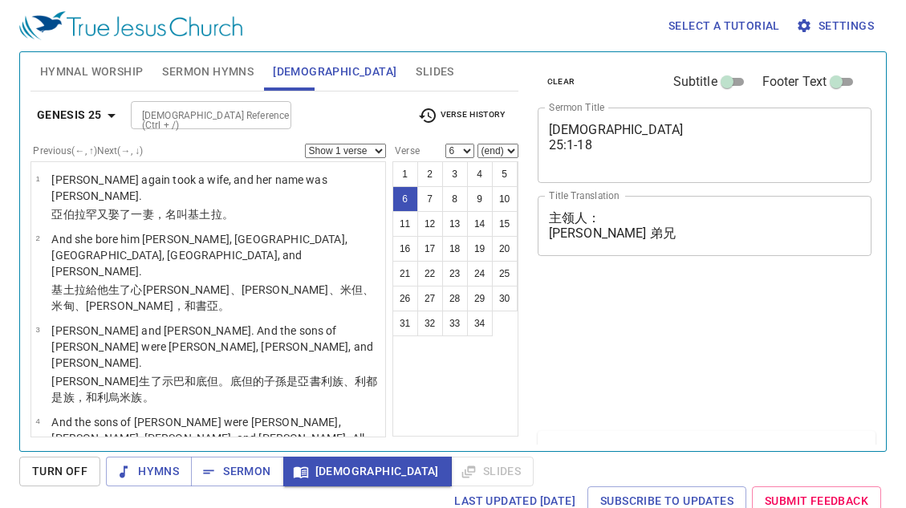
select select "6"
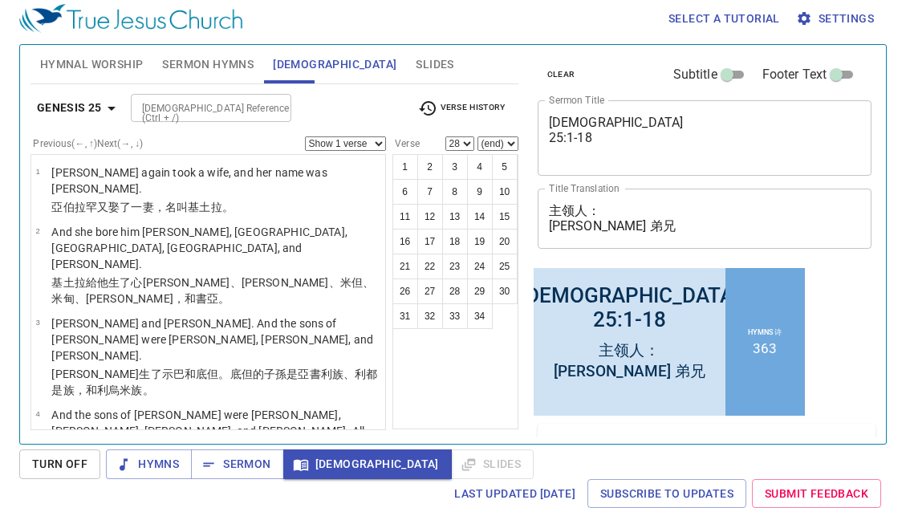
scroll to position [7, 0]
click at [403, 194] on button "6" at bounding box center [405, 192] width 26 height 26
select select "6"
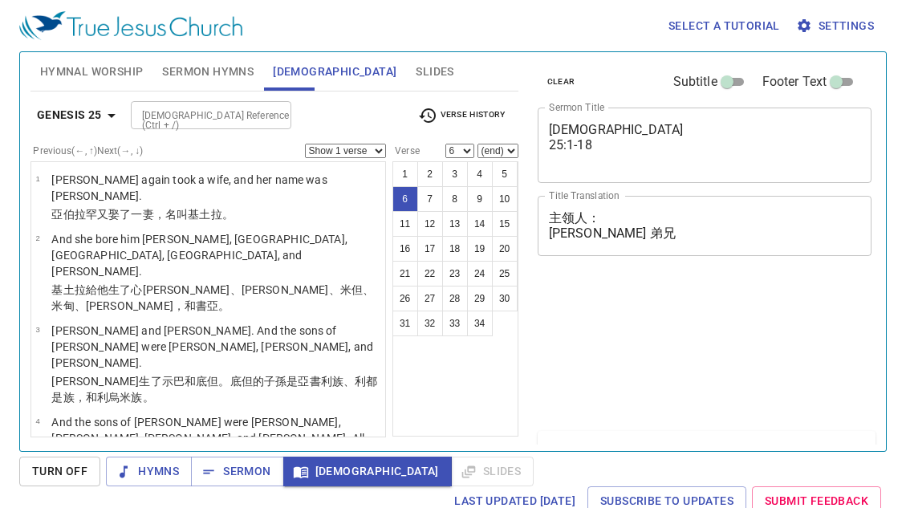
select select "6"
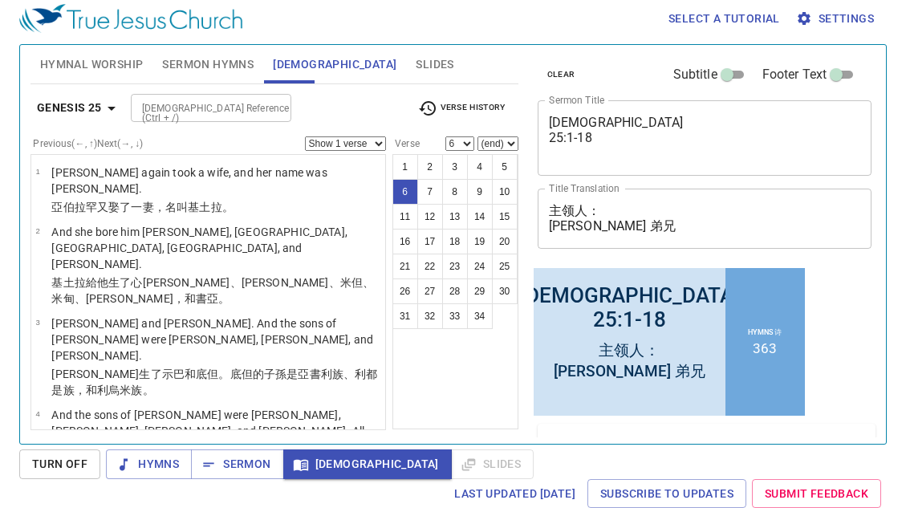
scroll to position [212, 0]
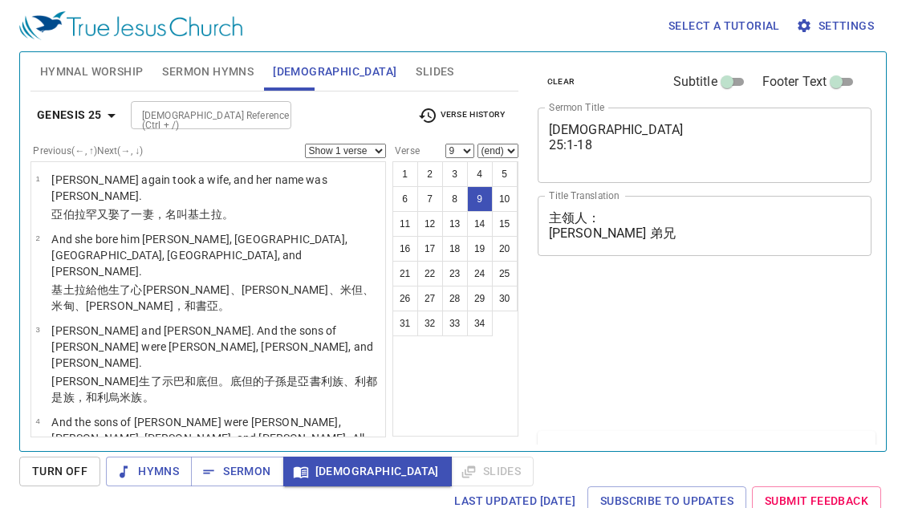
select select "9"
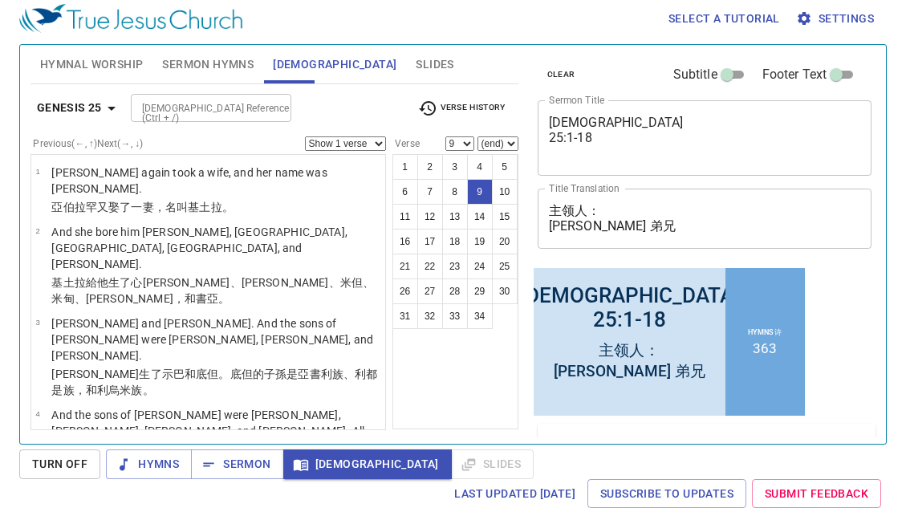
scroll to position [400, 0]
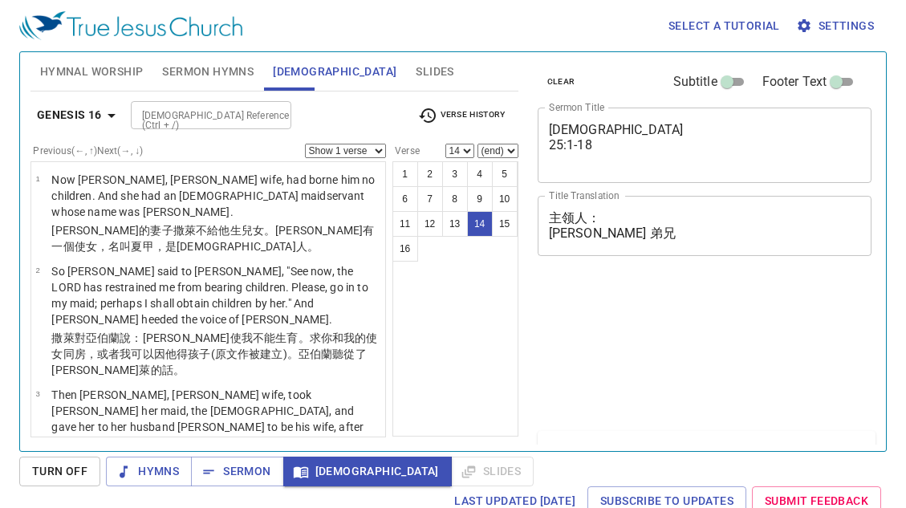
select select "14"
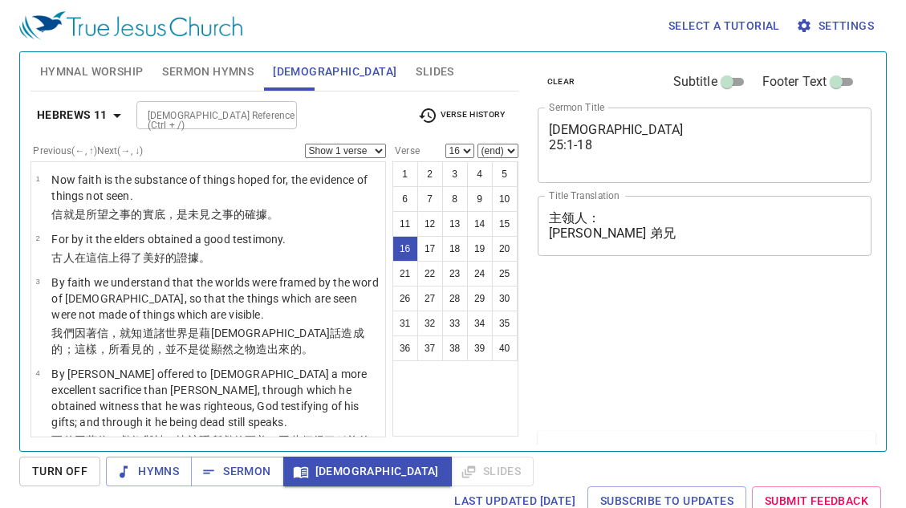
select select "16"
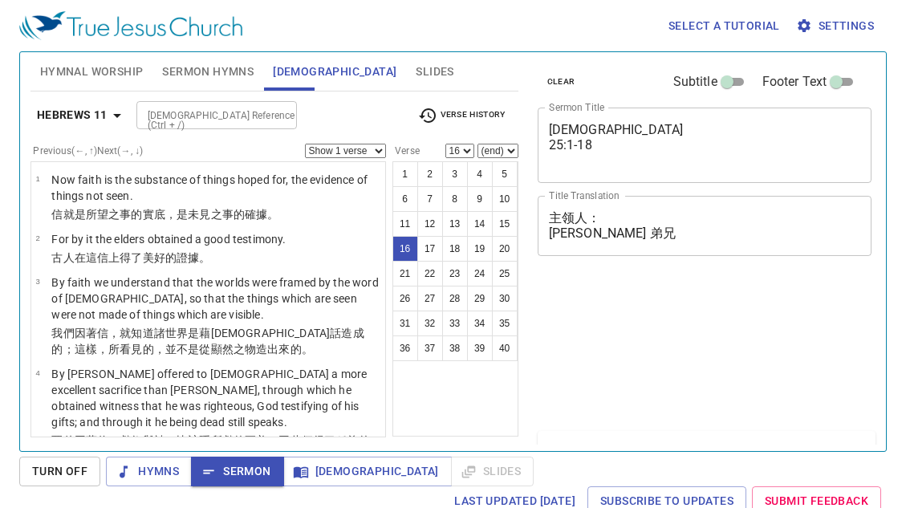
select select "16"
